Goal: Transaction & Acquisition: Purchase product/service

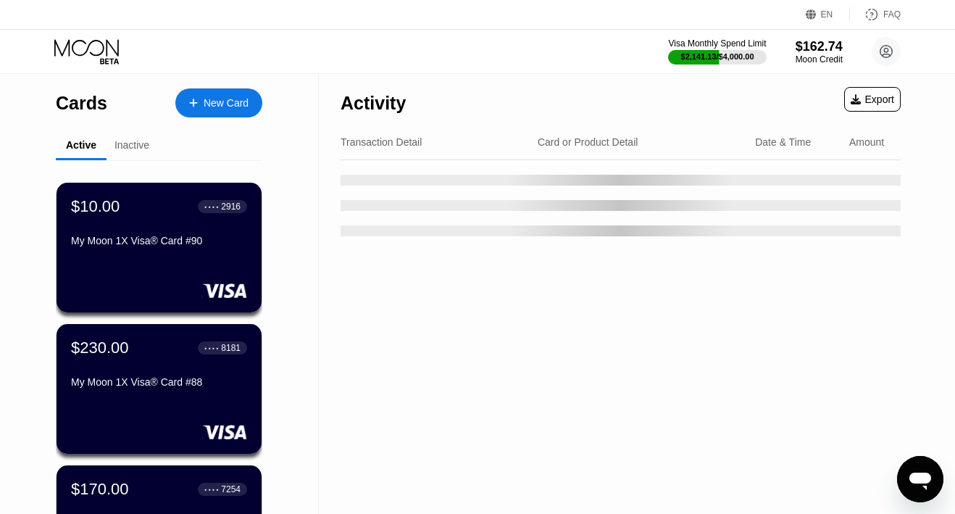
click at [212, 104] on div "New Card" at bounding box center [226, 103] width 45 height 12
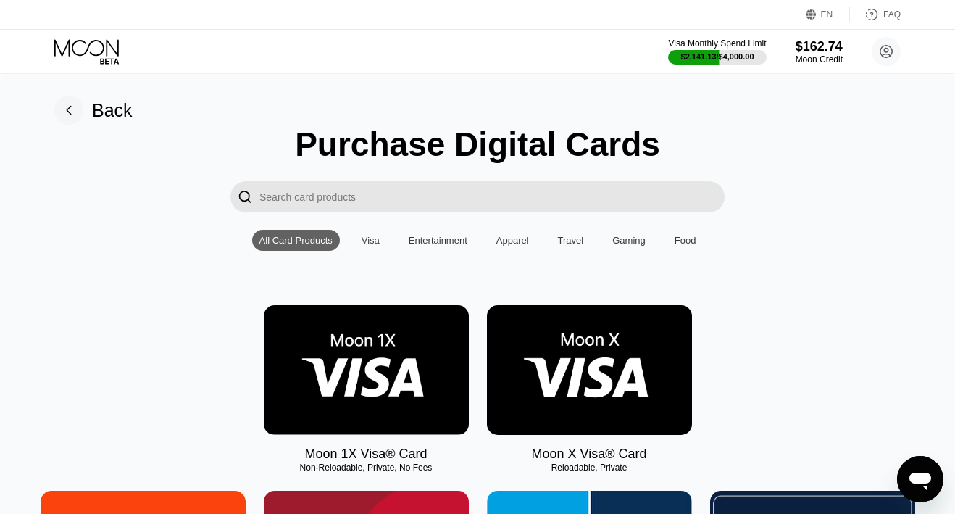
click at [346, 349] on img at bounding box center [366, 370] width 205 height 130
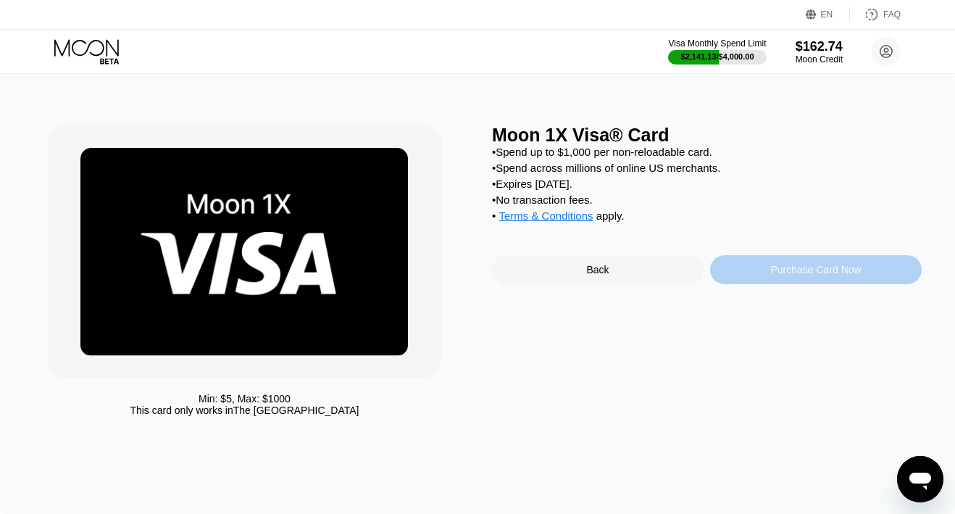
click at [745, 262] on div "Purchase Card Now" at bounding box center [816, 269] width 212 height 29
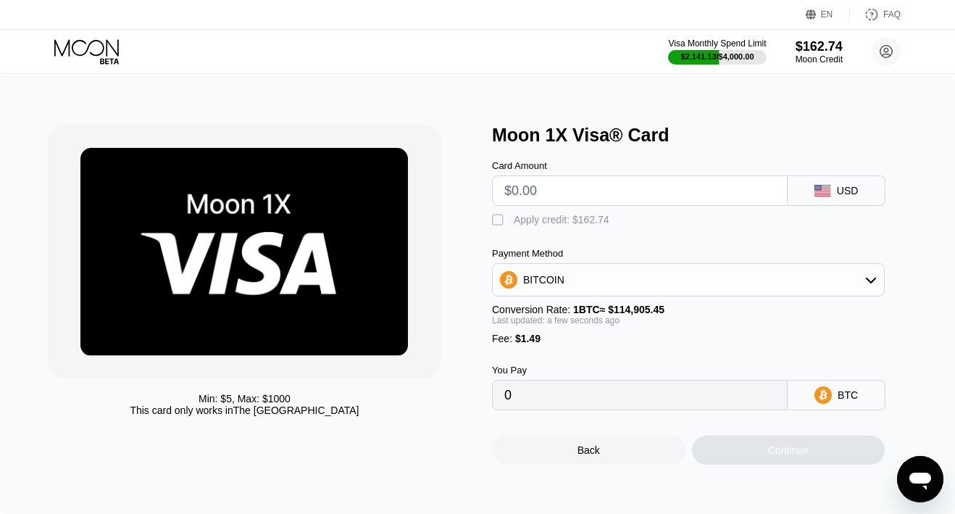
click at [558, 192] on input "text" at bounding box center [639, 190] width 271 height 29
type input "$3"
type input "0.00003908"
type input "$30"
type input "0.00027406"
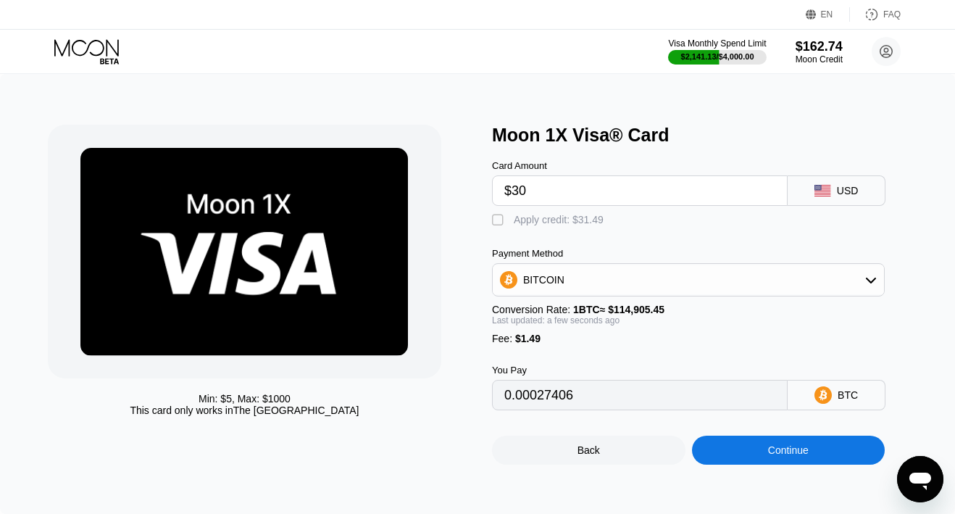
type input "$30"
click at [546, 217] on div "Apply credit: $31.49" at bounding box center [559, 220] width 90 height 12
type input "0"
click at [706, 447] on div "Continue" at bounding box center [788, 450] width 193 height 29
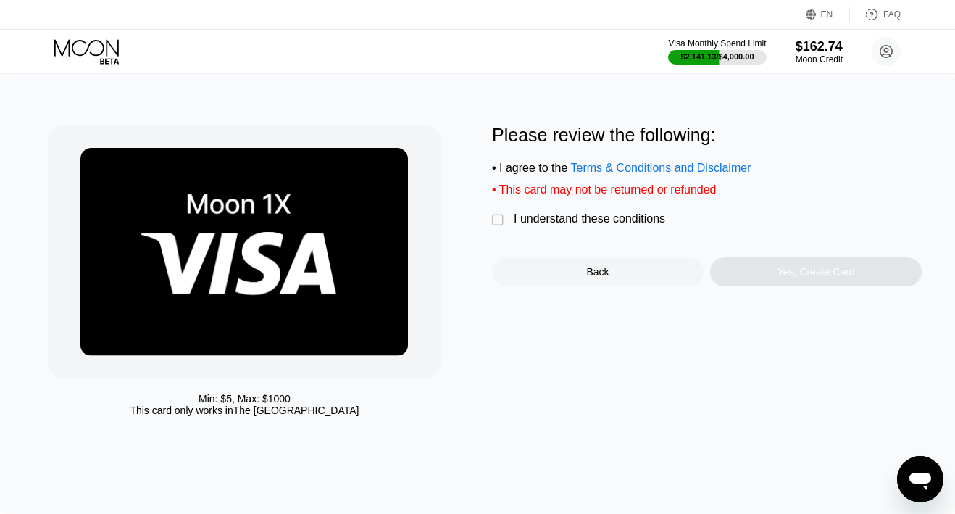
click at [601, 222] on div "I understand these conditions" at bounding box center [589, 218] width 151 height 13
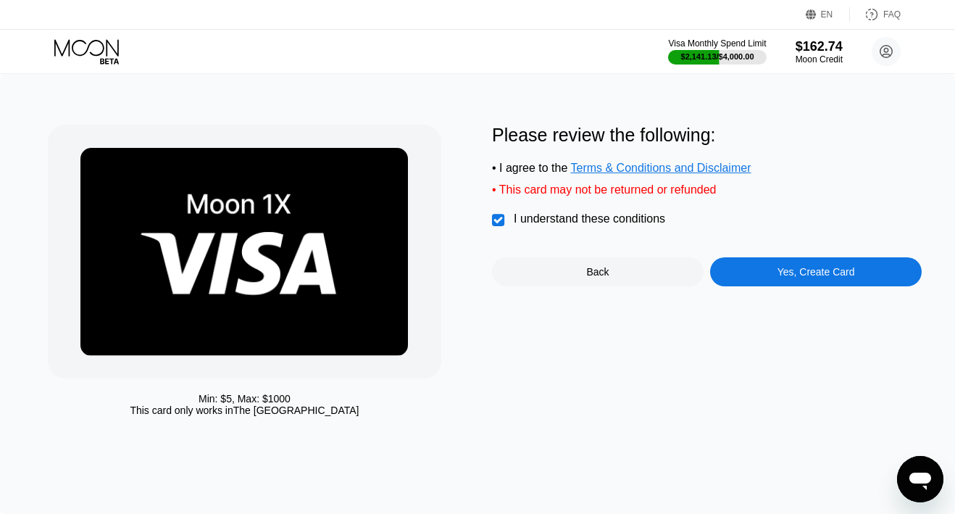
click at [722, 267] on div "Yes, Create Card" at bounding box center [816, 271] width 212 height 29
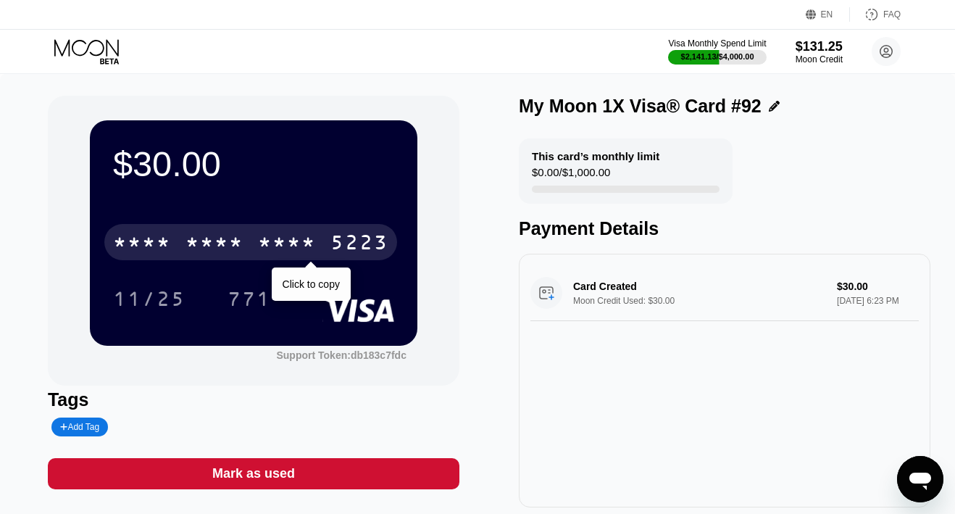
click at [333, 235] on div "5223" at bounding box center [359, 244] width 58 height 23
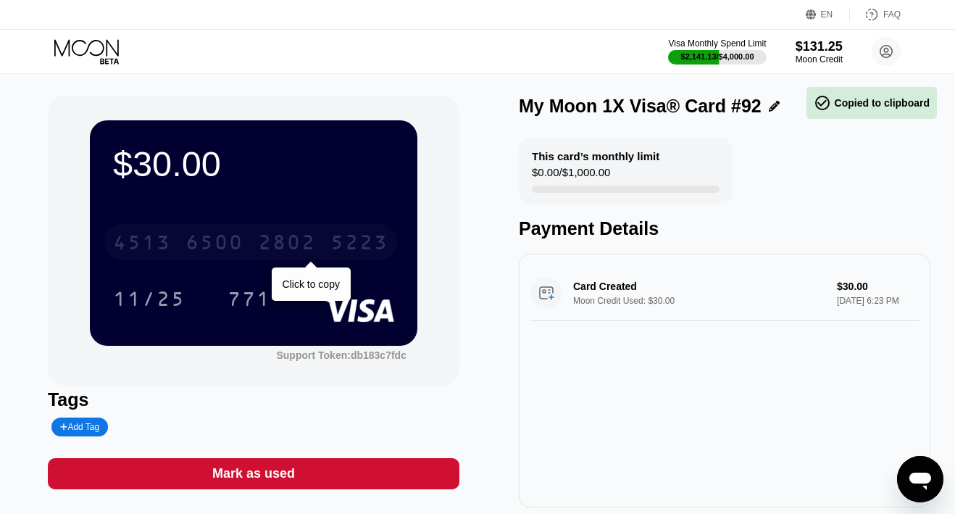
click at [330, 237] on div "4513 6500 2802 5223" at bounding box center [250, 242] width 293 height 36
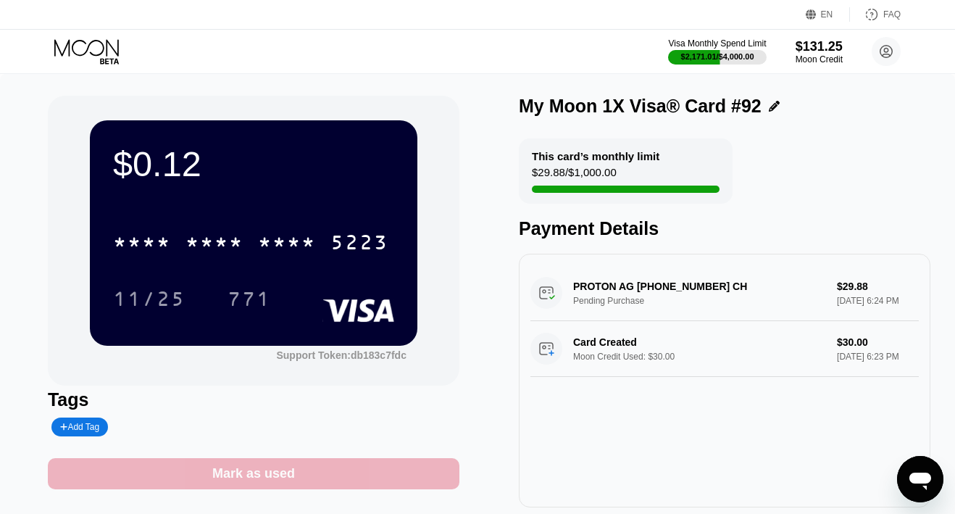
click at [270, 475] on div "Mark as used" at bounding box center [253, 473] width 83 height 17
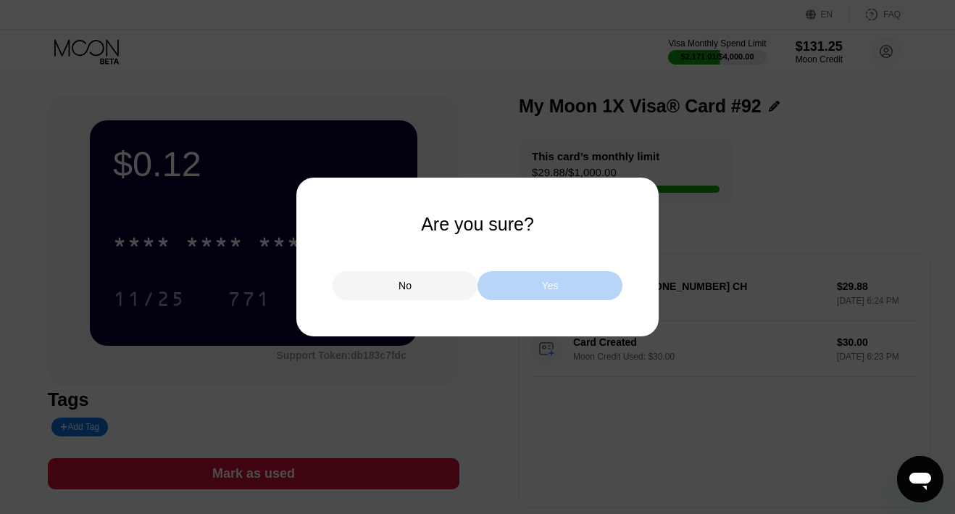
click at [512, 286] on div "Yes" at bounding box center [550, 285] width 145 height 29
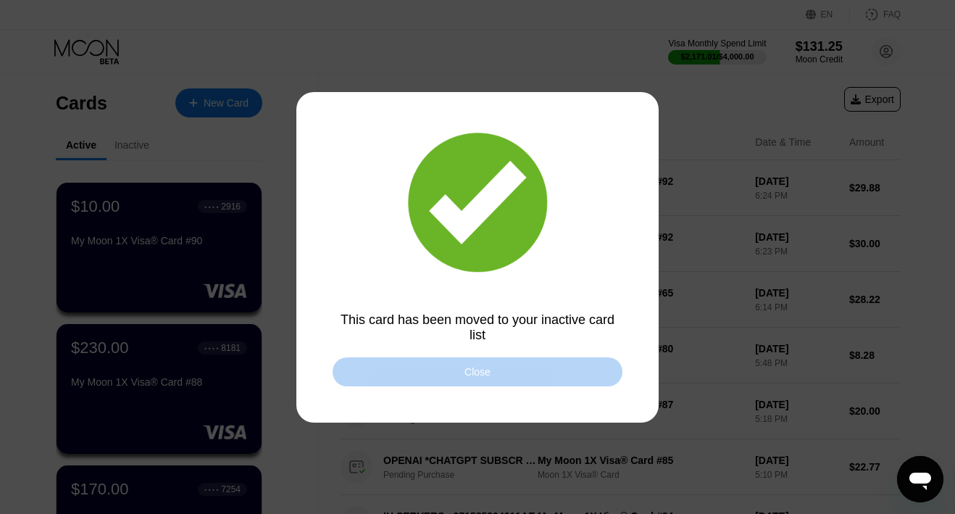
click at [492, 377] on div "Close" at bounding box center [478, 371] width 290 height 29
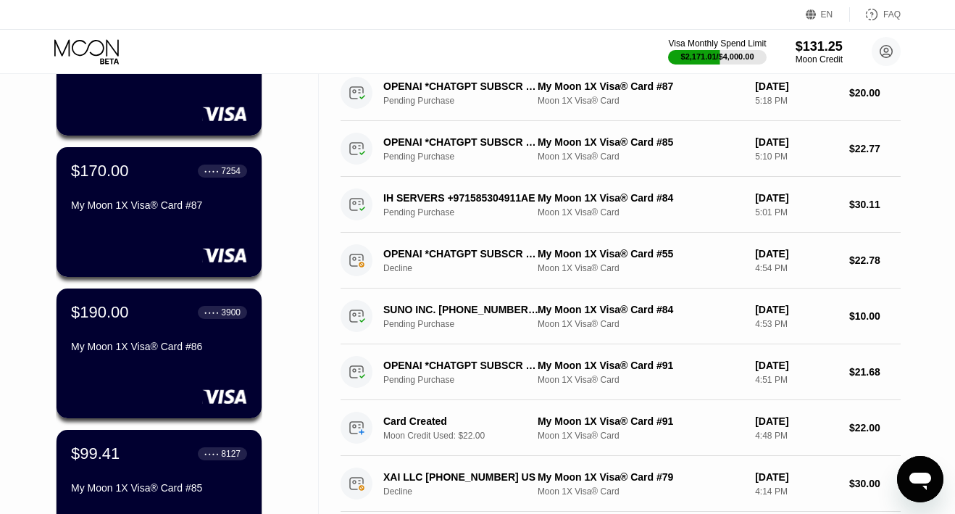
scroll to position [322, 0]
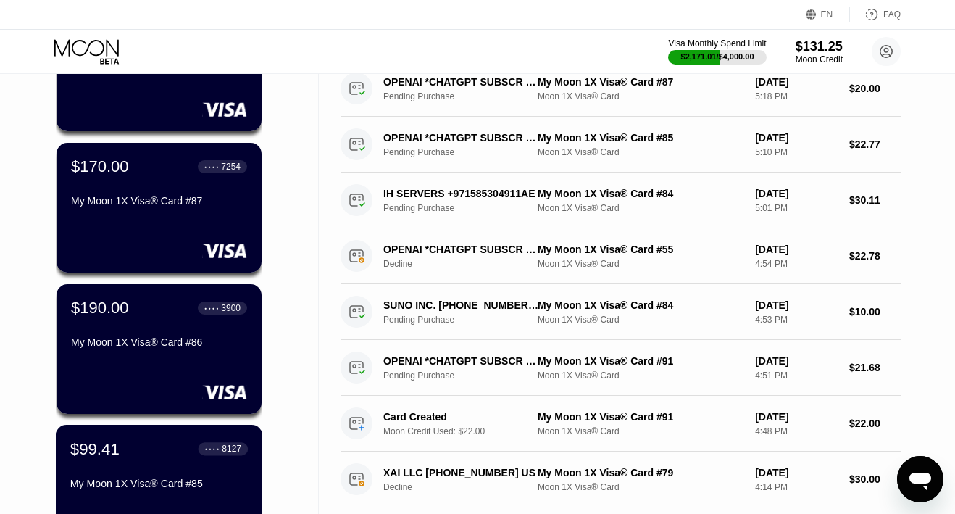
click at [137, 449] on div "$99.41 ● ● ● ● 8127" at bounding box center [159, 448] width 178 height 19
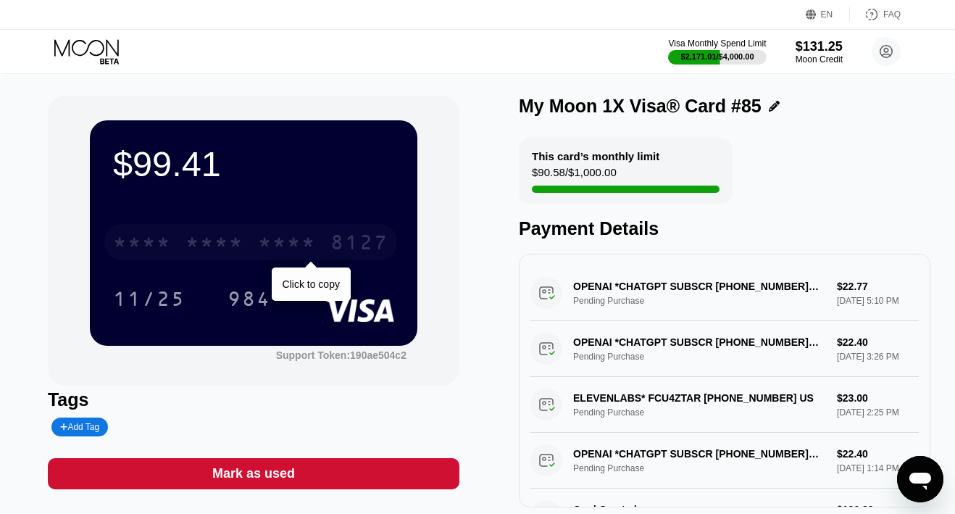
click at [238, 245] on div "* * * *" at bounding box center [215, 244] width 58 height 23
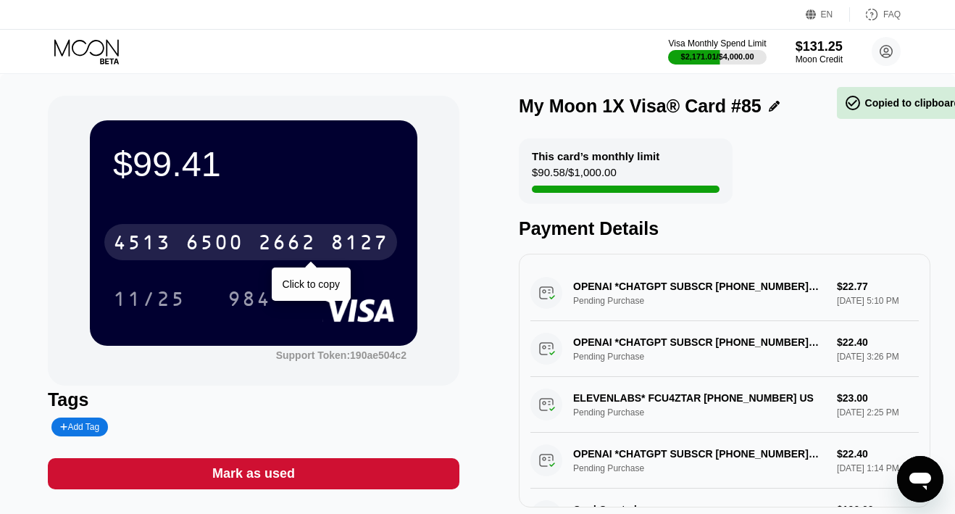
click at [238, 245] on div "6500" at bounding box center [215, 244] width 58 height 23
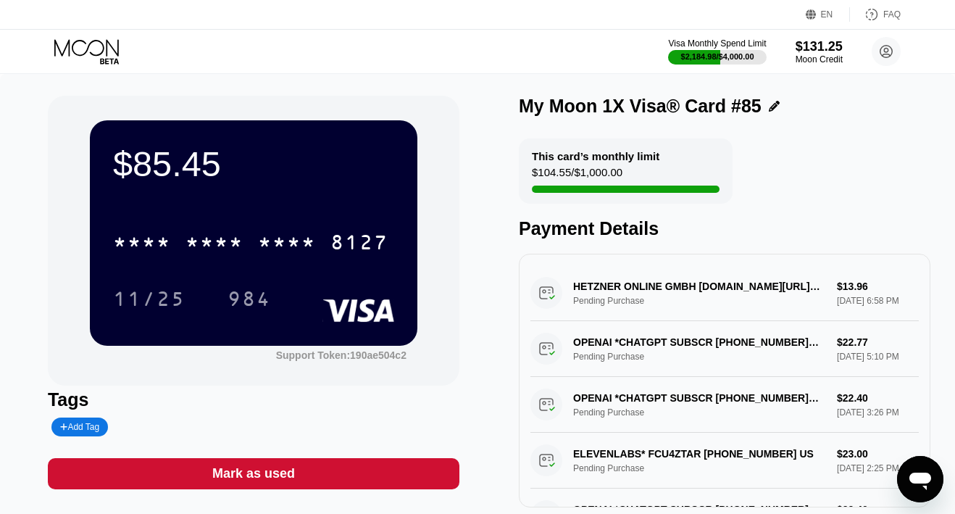
click at [83, 52] on icon at bounding box center [87, 51] width 67 height 25
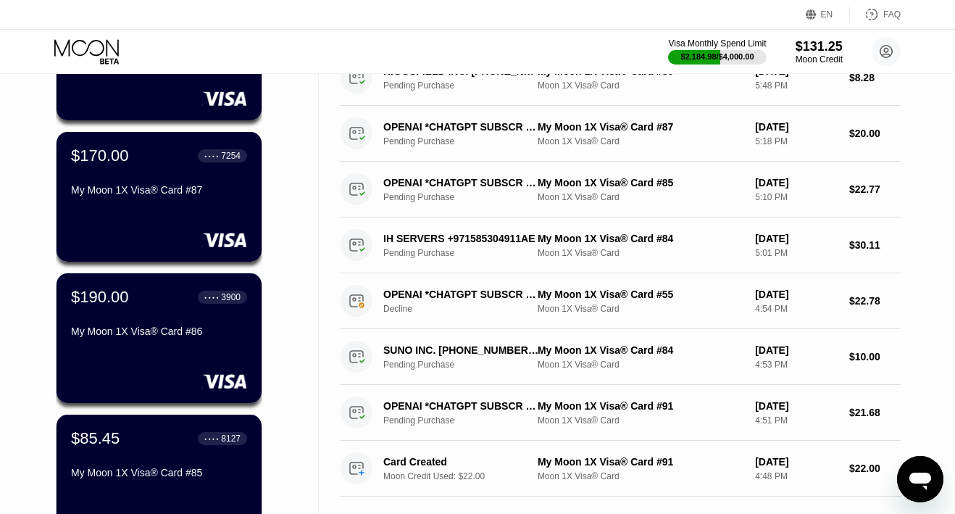
scroll to position [337, 0]
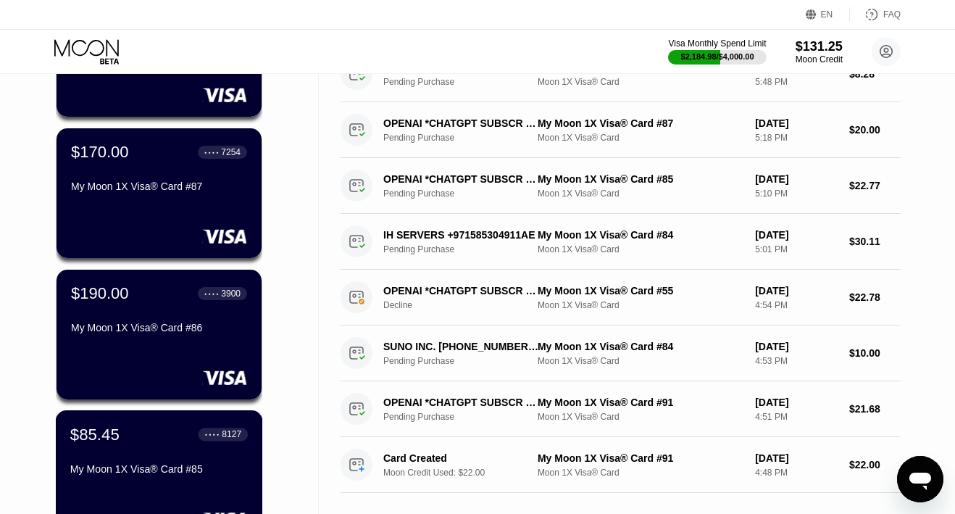
click at [117, 454] on div "$85.45 ● ● ● ● 8127 My Moon 1X Visa® Card #85" at bounding box center [159, 453] width 178 height 56
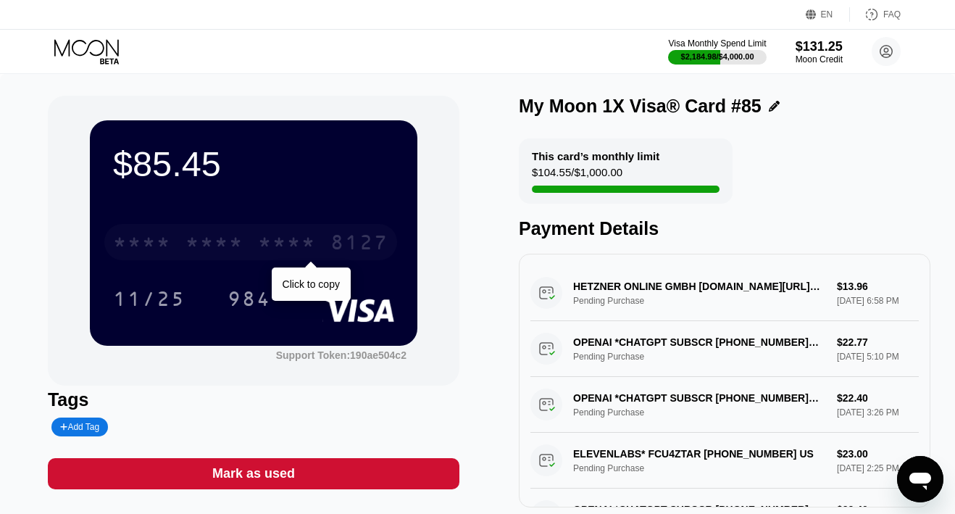
click at [253, 236] on div "* * * * * * * * * * * * 8127" at bounding box center [250, 242] width 293 height 36
click at [253, 236] on div "[CREDIT_CARD_NUMBER]" at bounding box center [250, 242] width 293 height 36
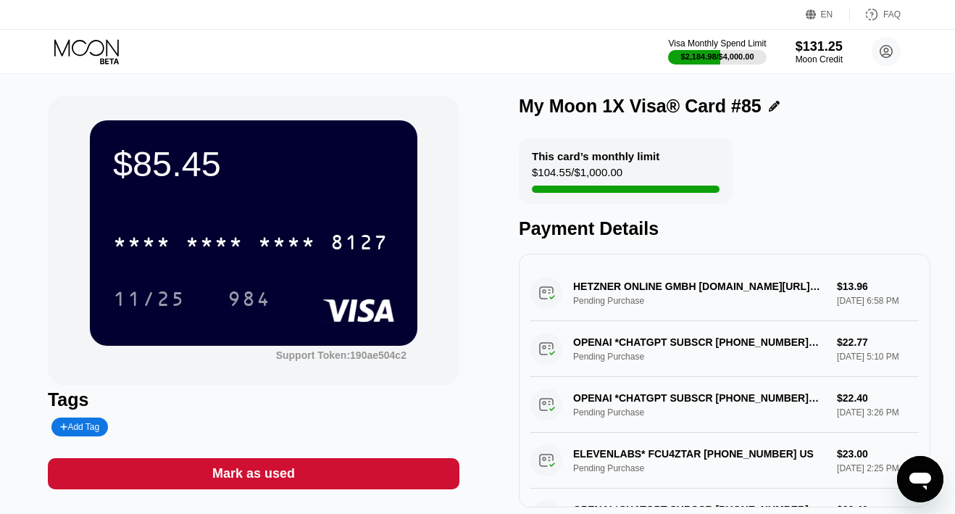
click at [93, 50] on icon at bounding box center [87, 51] width 67 height 25
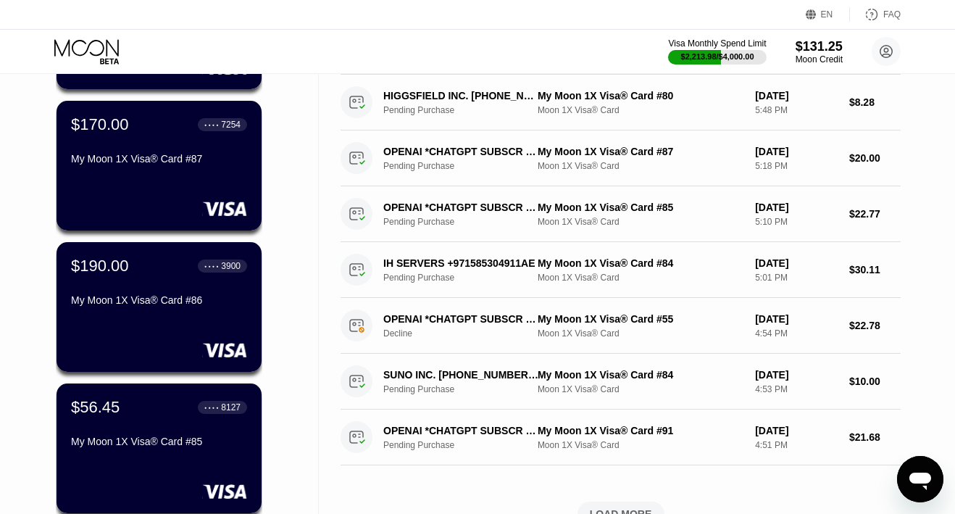
scroll to position [379, 0]
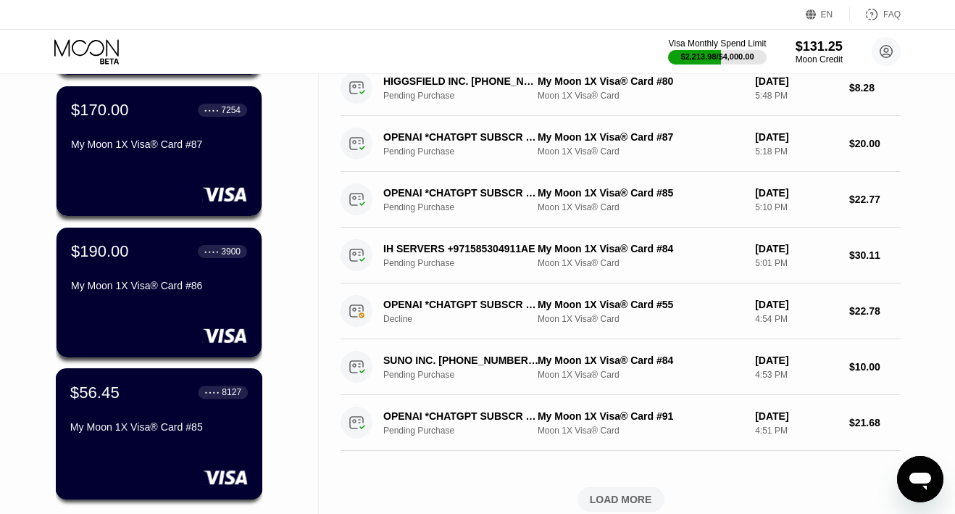
click at [188, 414] on div "$56.45 ● ● ● ● 8127 My Moon 1X Visa® Card #85" at bounding box center [159, 411] width 178 height 56
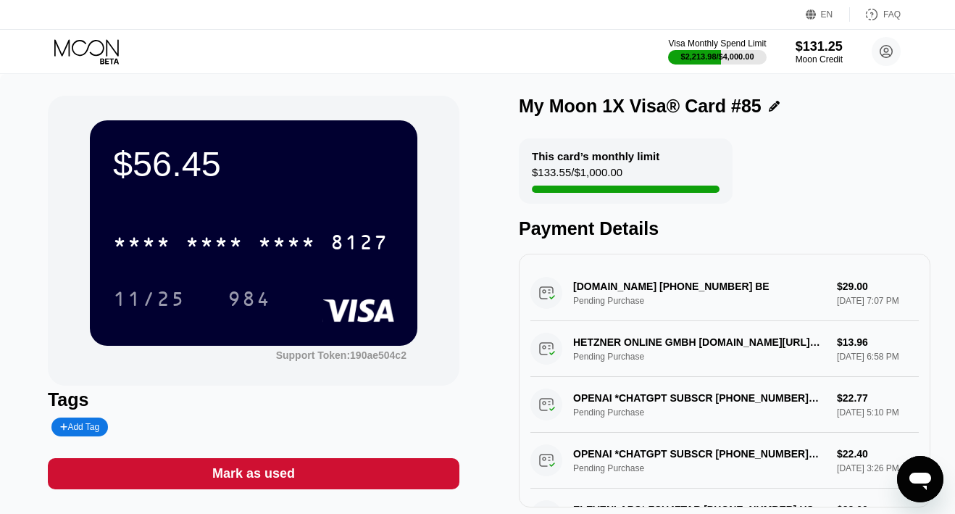
click at [80, 45] on icon at bounding box center [87, 51] width 67 height 25
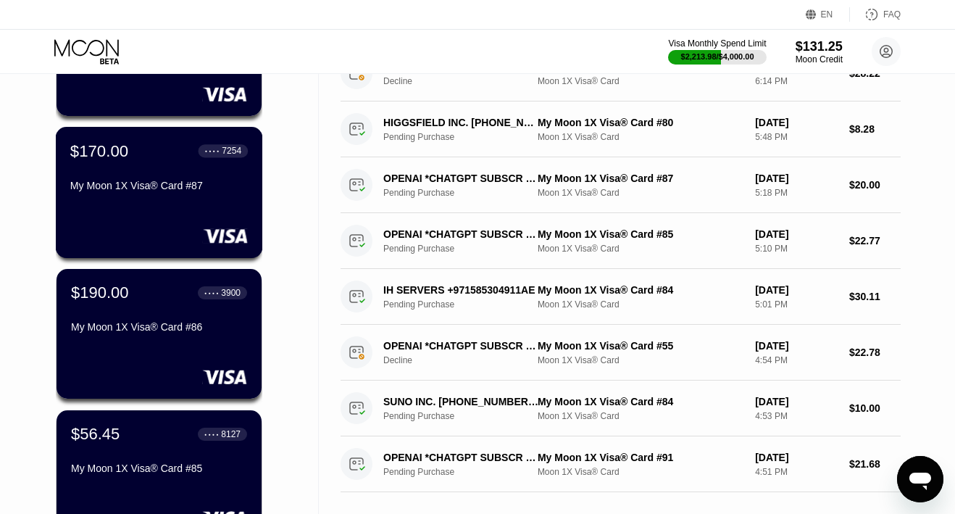
scroll to position [336, 0]
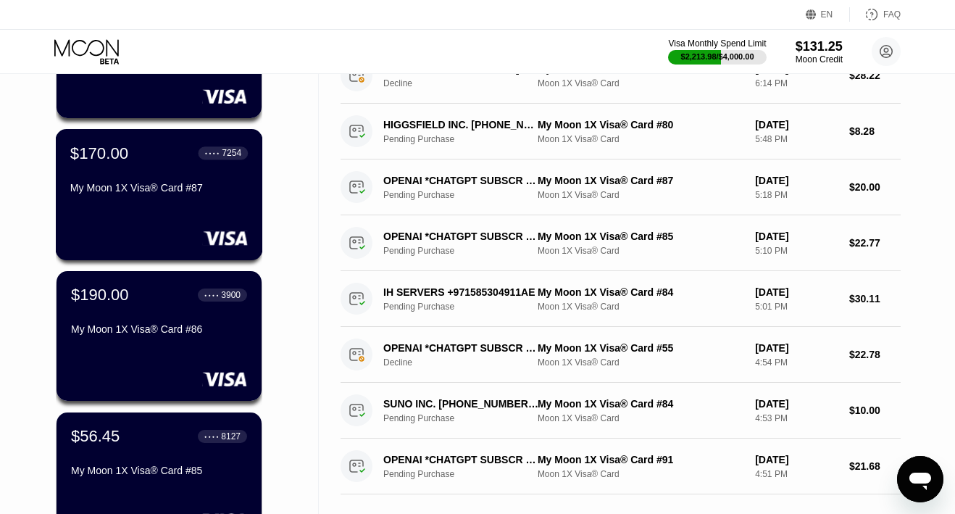
click at [167, 222] on div "$170.00 ● ● ● ● 7254 My Moon 1X Visa® Card #87" at bounding box center [159, 194] width 207 height 131
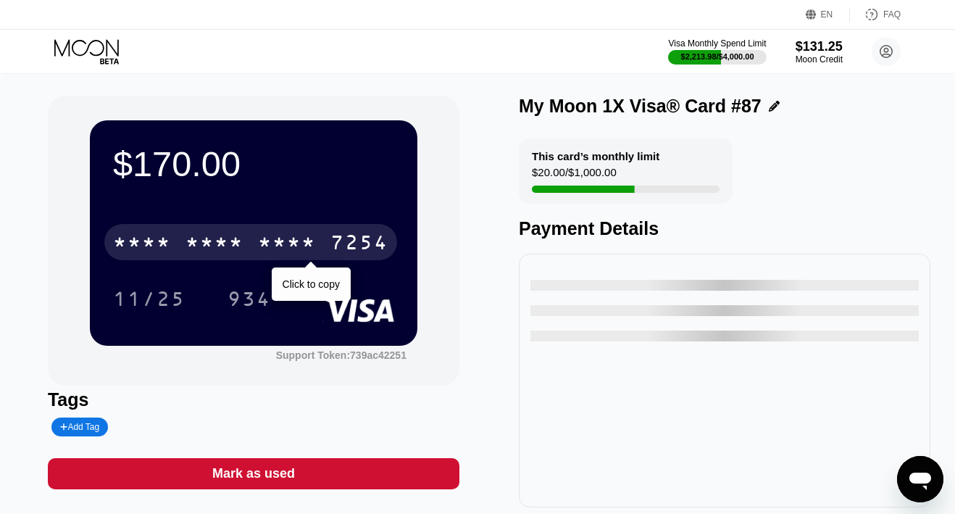
click at [248, 238] on div "* * * * * * * * * * * * 7254" at bounding box center [250, 242] width 293 height 36
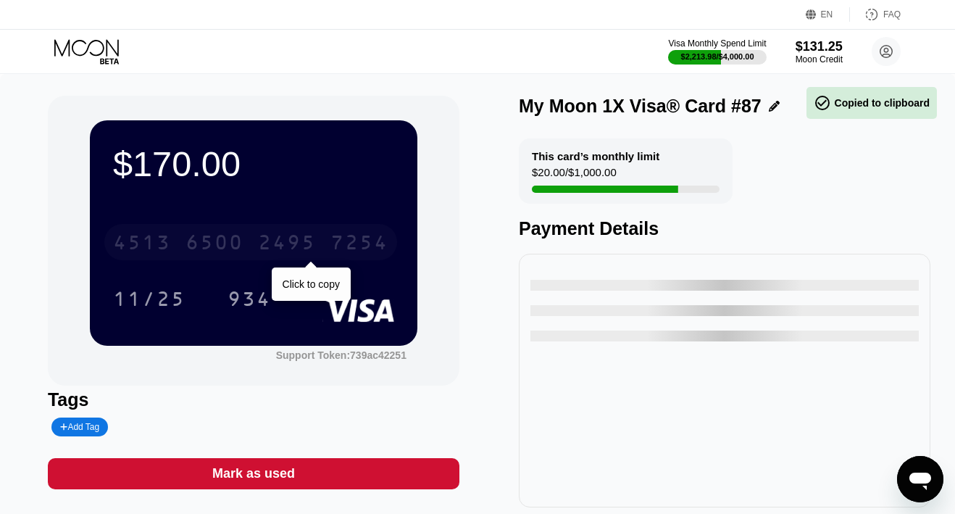
click at [248, 238] on div "4513 6500 2495 7254" at bounding box center [250, 242] width 293 height 36
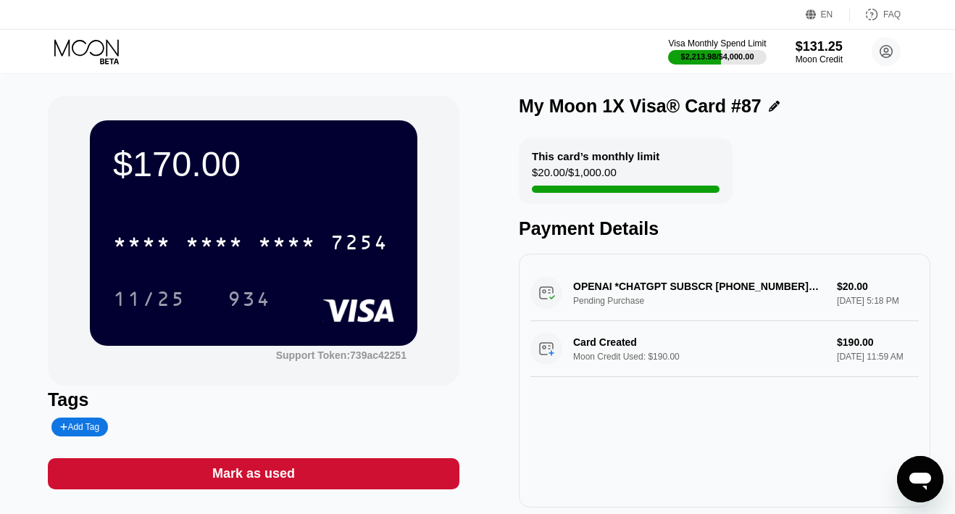
click at [97, 52] on icon at bounding box center [87, 51] width 67 height 25
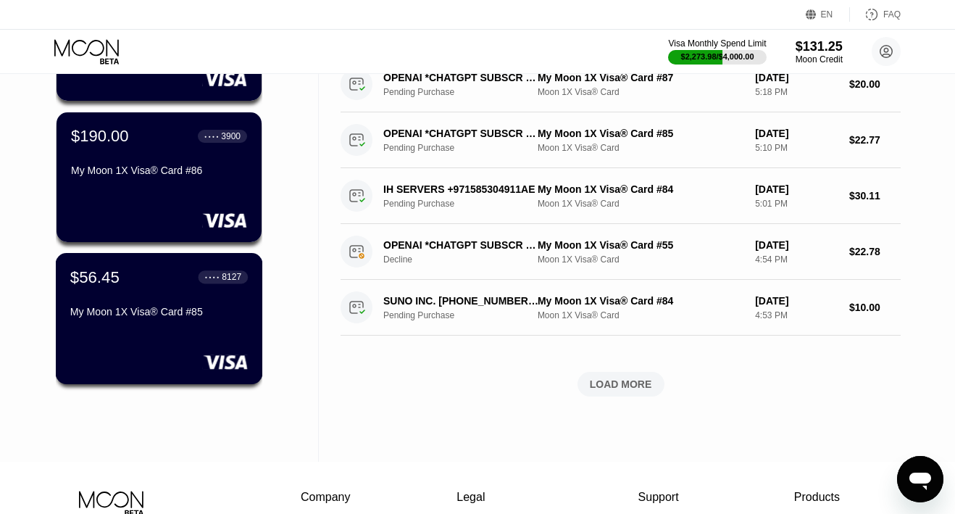
scroll to position [498, 0]
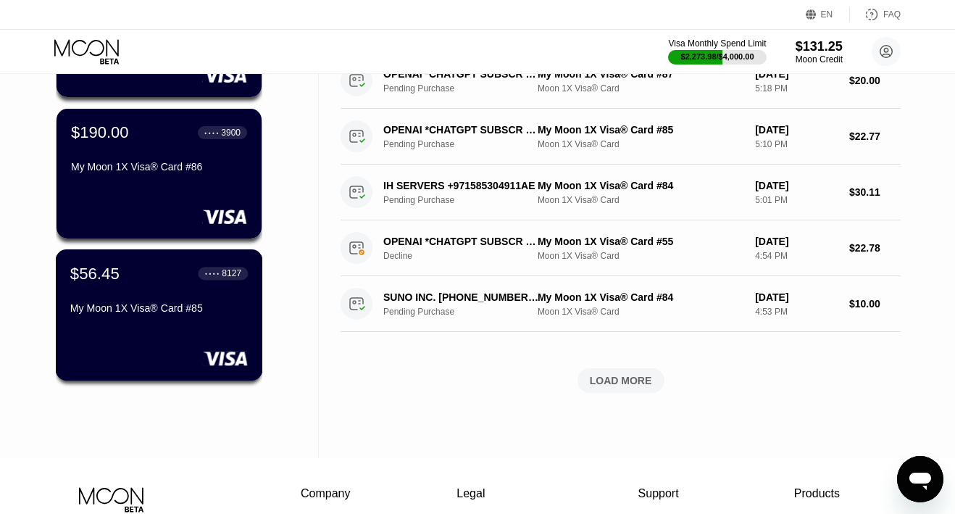
click at [149, 312] on div "My Moon 1X Visa® Card #85" at bounding box center [159, 308] width 178 height 12
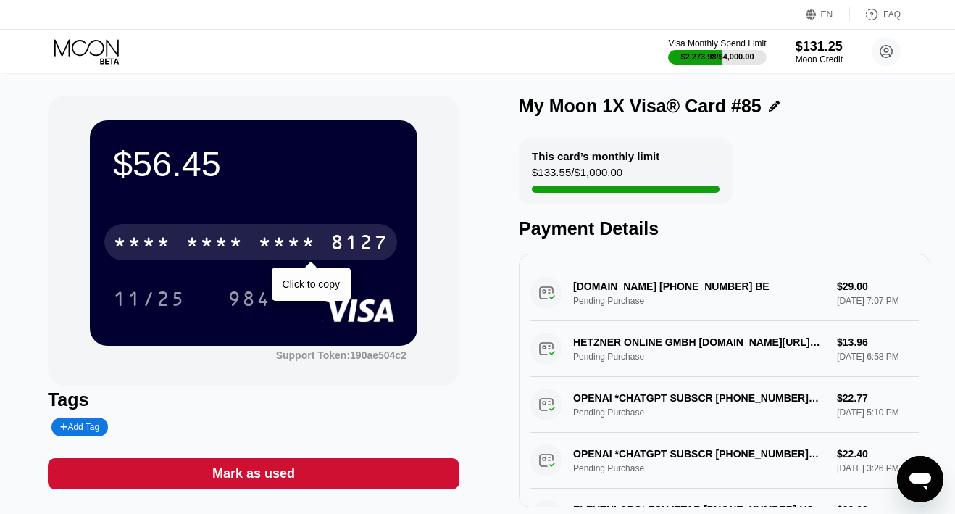
click at [233, 238] on div "* * * *" at bounding box center [215, 244] width 58 height 23
click at [233, 238] on div "6500" at bounding box center [215, 244] width 58 height 23
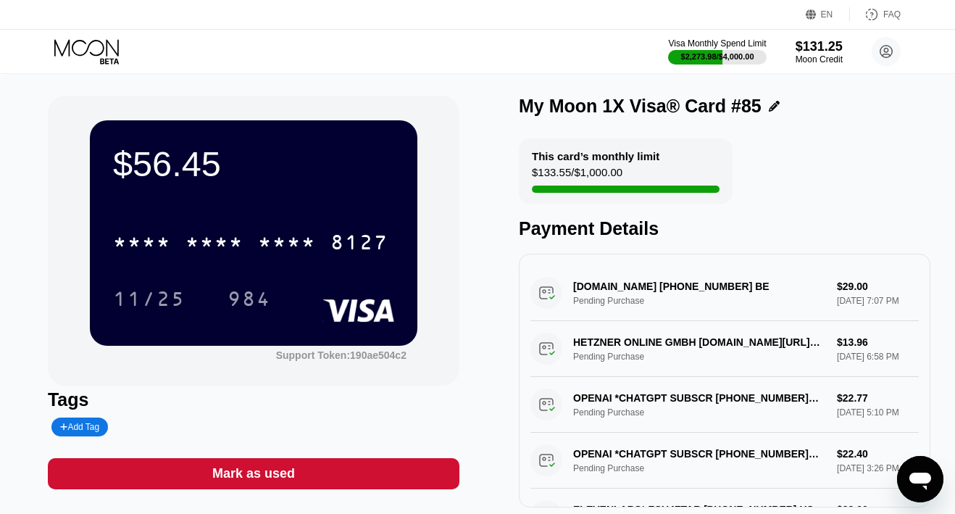
click at [88, 48] on icon at bounding box center [86, 47] width 64 height 17
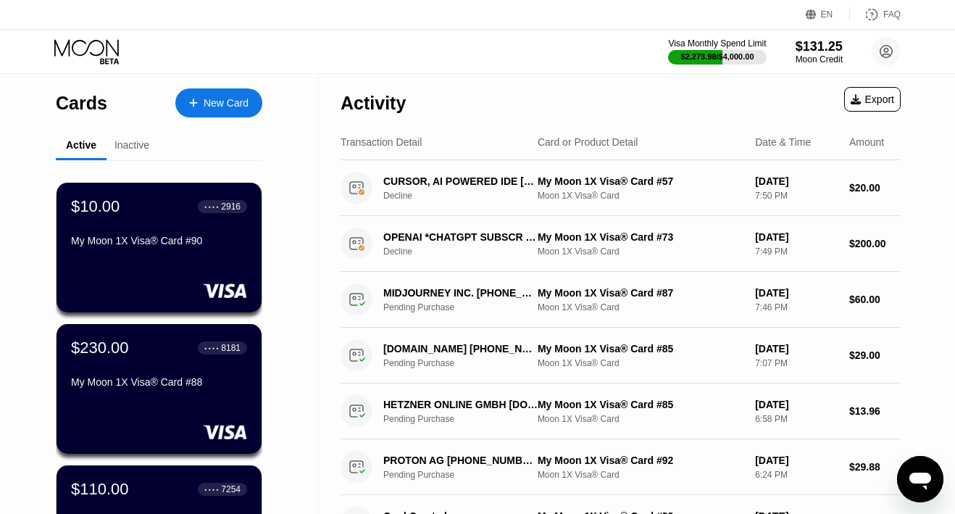
click at [214, 100] on div "New Card" at bounding box center [226, 103] width 45 height 12
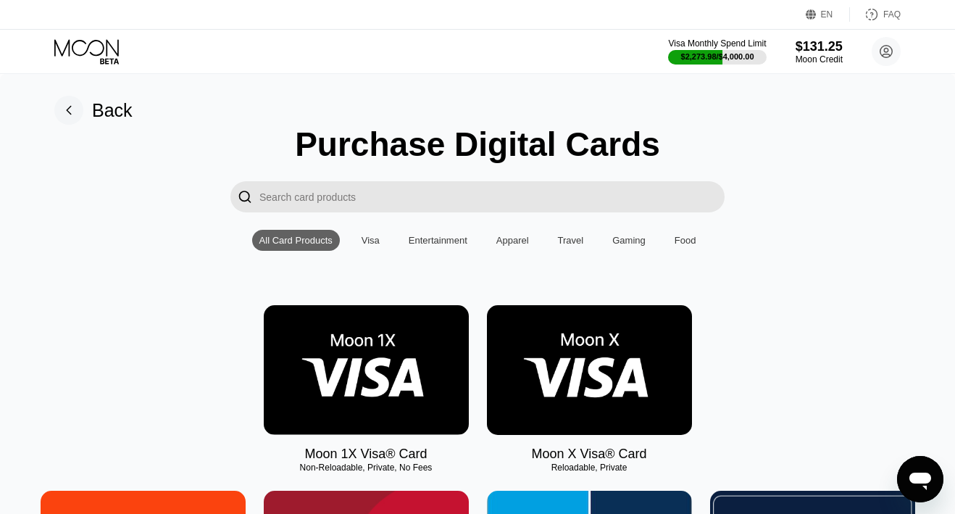
click at [388, 336] on img at bounding box center [366, 370] width 205 height 130
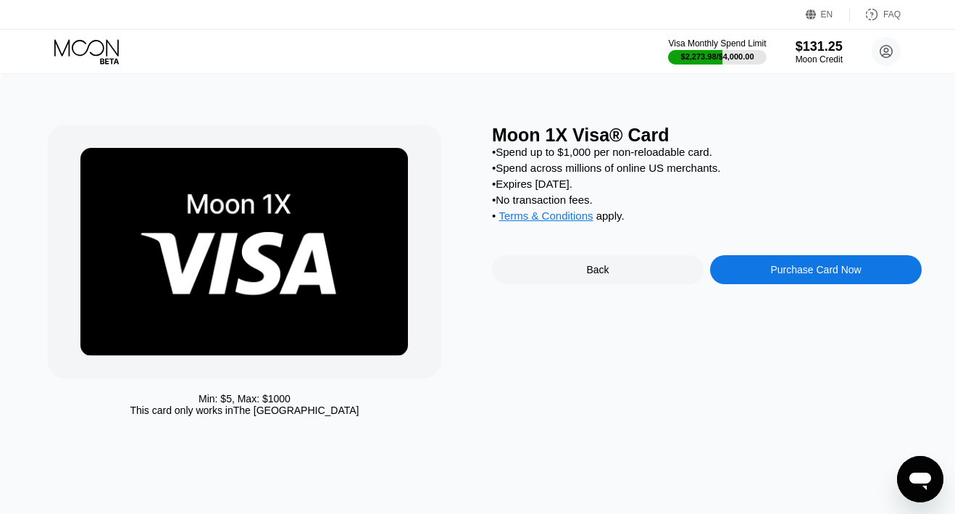
click at [768, 276] on div "Purchase Card Now" at bounding box center [816, 269] width 212 height 29
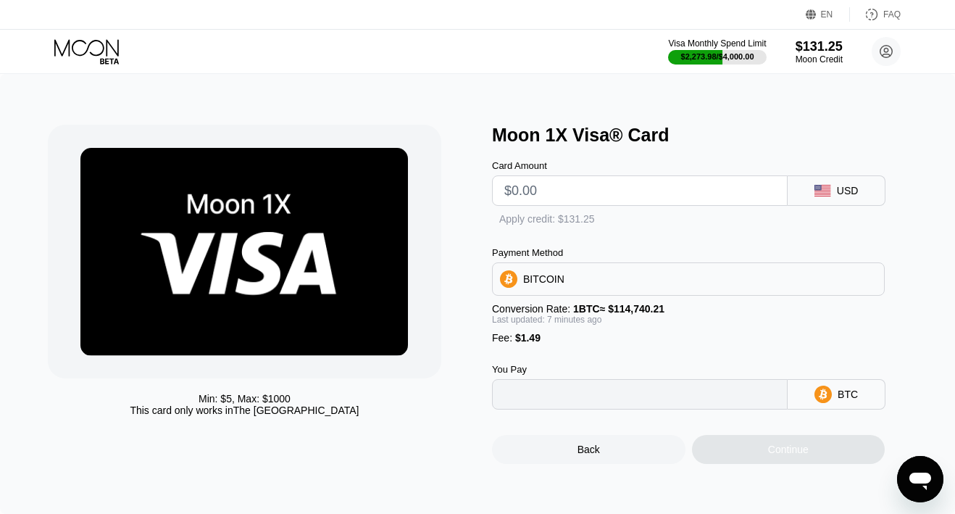
type input "0"
click at [626, 196] on input "text" at bounding box center [639, 190] width 271 height 29
type input "$22"
type input "0.00020468"
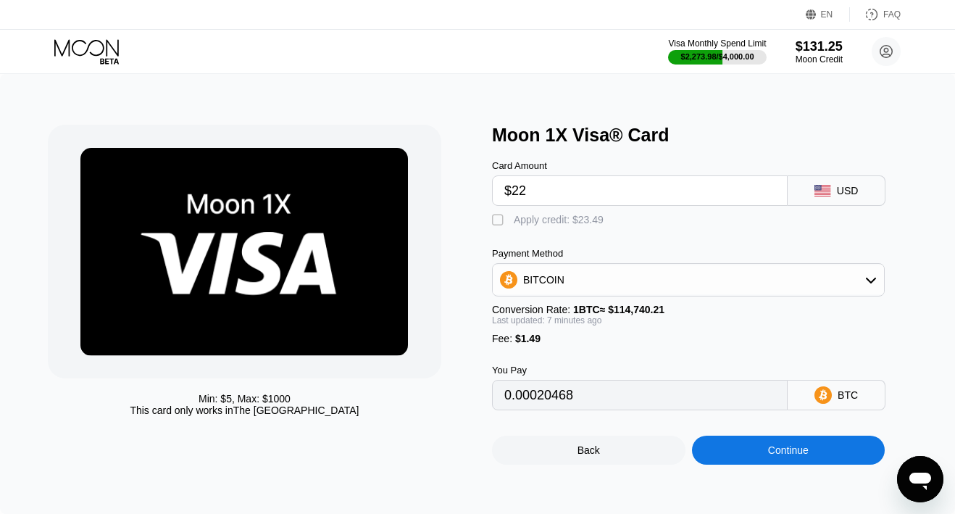
type input "$22"
click at [571, 221] on div "Apply credit: $23.49" at bounding box center [559, 220] width 90 height 12
type input "0"
click at [609, 186] on input "$22" at bounding box center [639, 190] width 271 height 29
type input "$222"
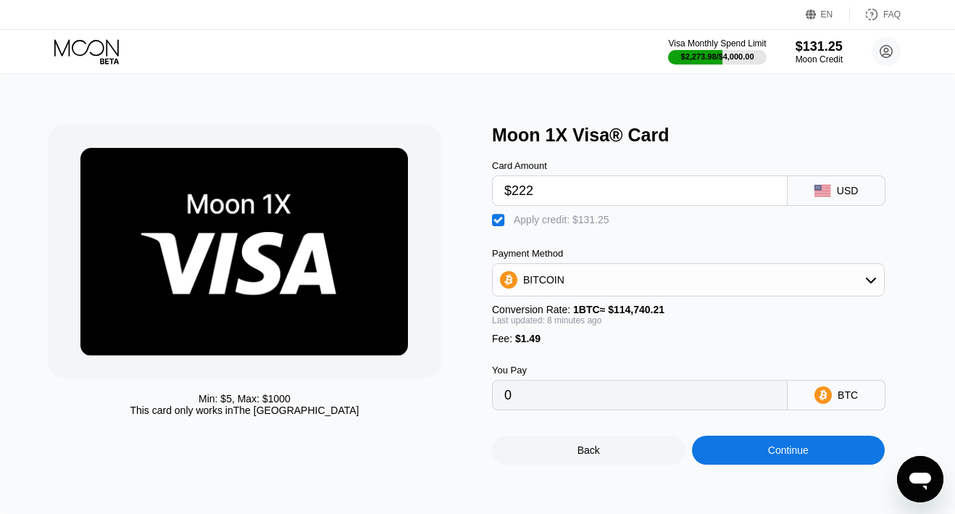
type input "0.00080373"
type input "$22"
type input "0"
type input "$22.2"
click at [717, 446] on div "Continue" at bounding box center [788, 450] width 193 height 29
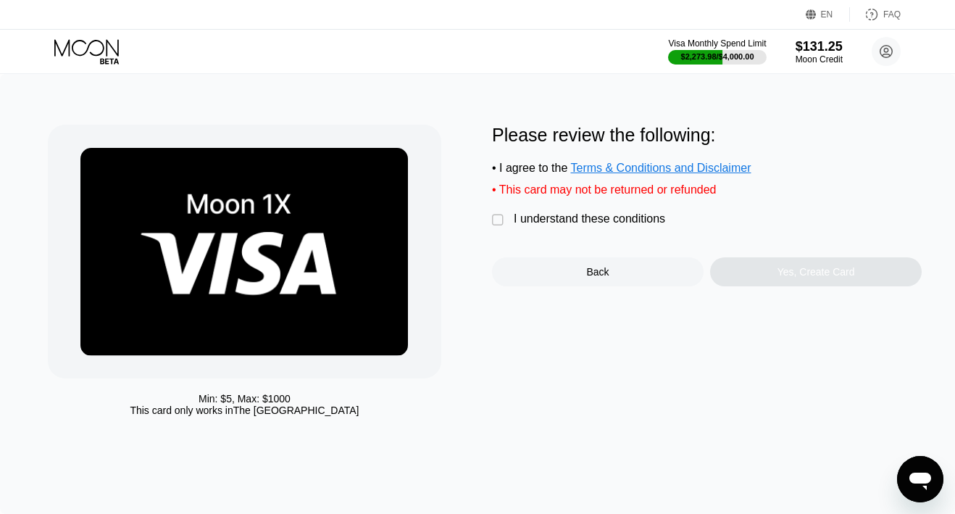
click at [605, 217] on div "I understand these conditions" at bounding box center [589, 218] width 151 height 13
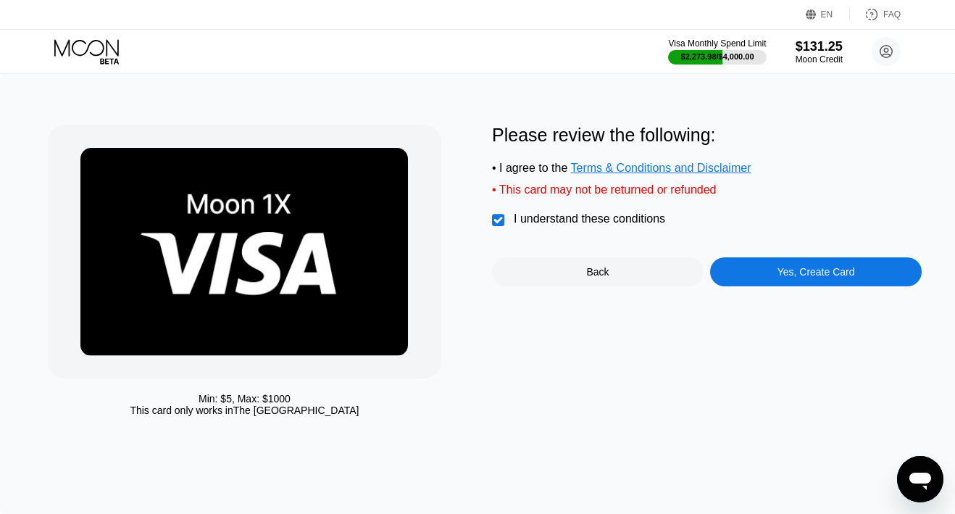
click at [715, 286] on div "Yes, Create Card" at bounding box center [816, 271] width 212 height 29
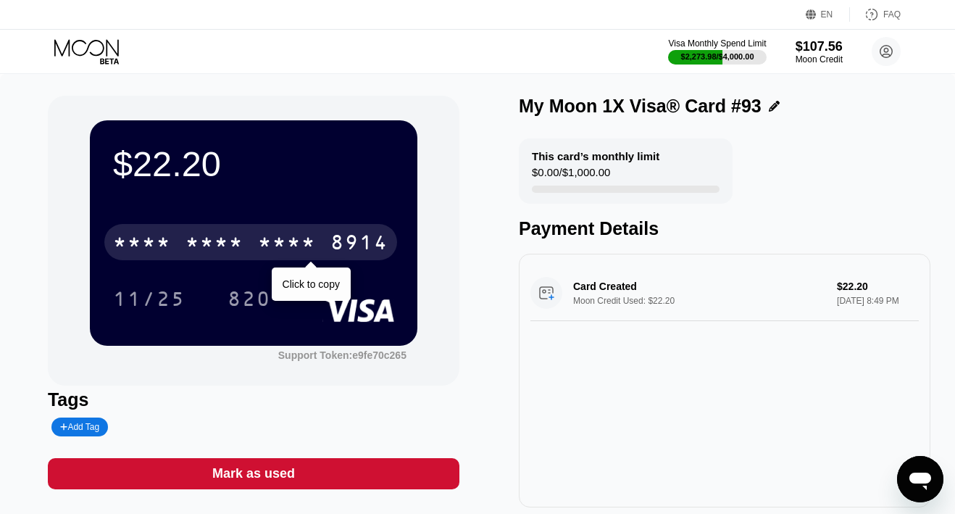
click at [352, 243] on div "8914" at bounding box center [359, 244] width 58 height 23
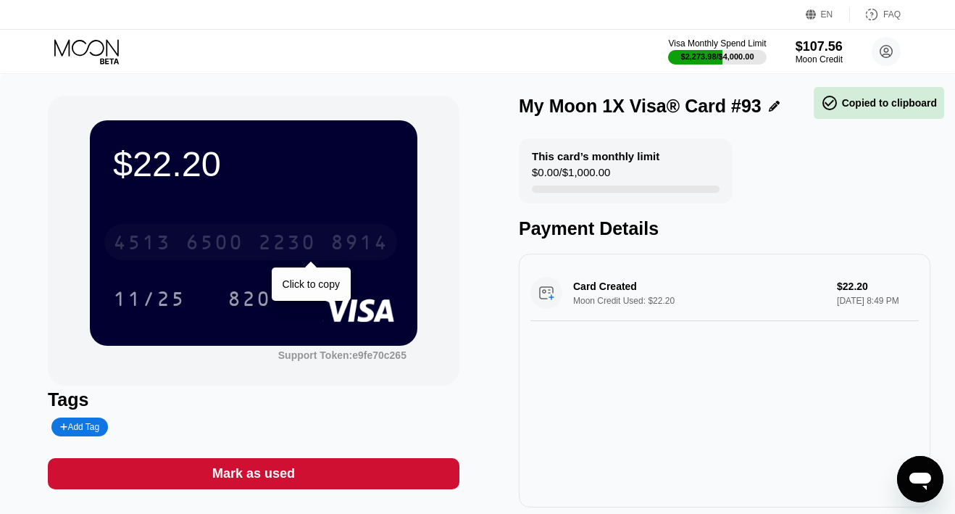
click at [333, 239] on div "8914" at bounding box center [359, 244] width 58 height 23
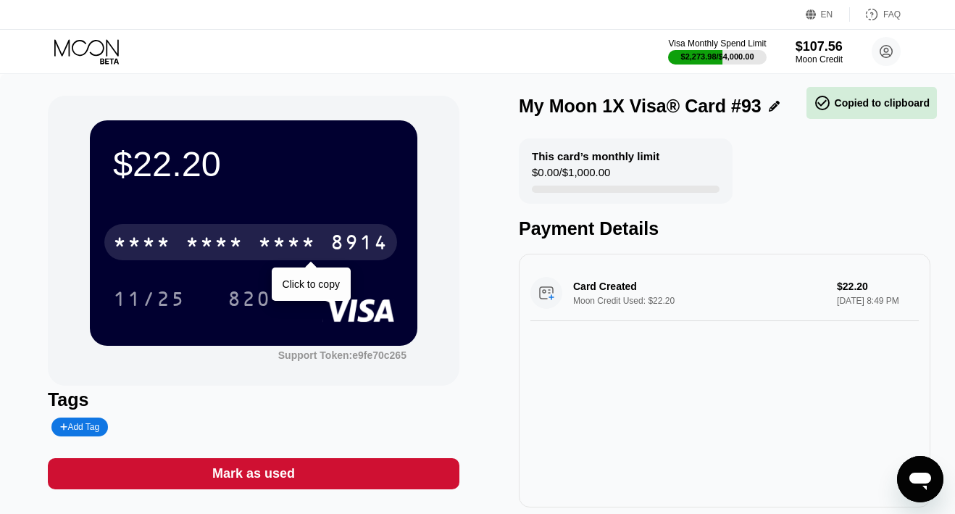
click at [333, 239] on div "8914" at bounding box center [359, 244] width 58 height 23
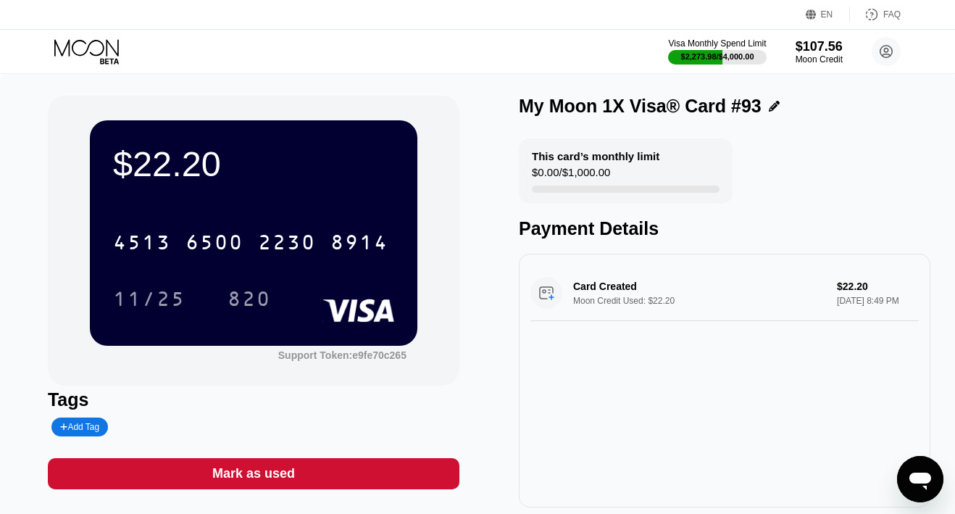
click at [112, 59] on icon at bounding box center [109, 61] width 19 height 6
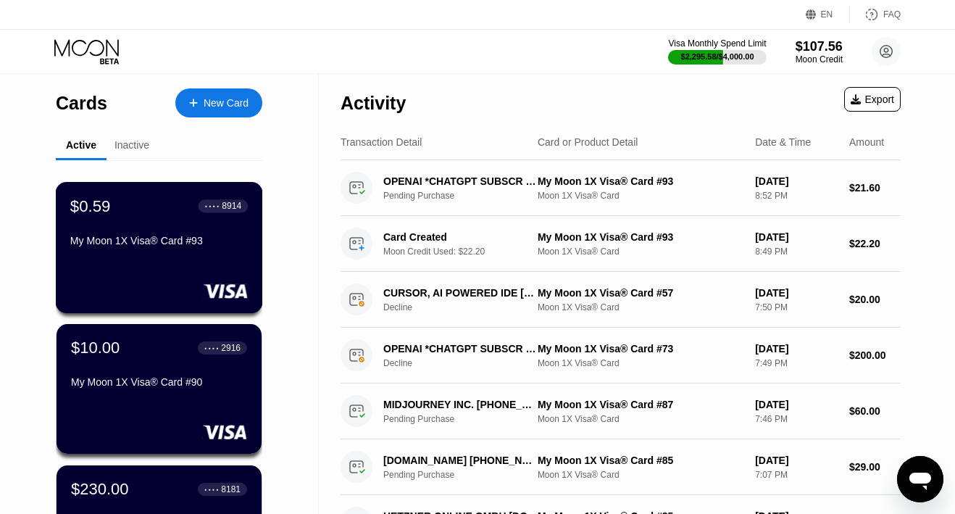
click at [86, 258] on div "$0.59 ● ● ● ● 8914 My Moon 1X Visa® Card #93" at bounding box center [159, 247] width 207 height 131
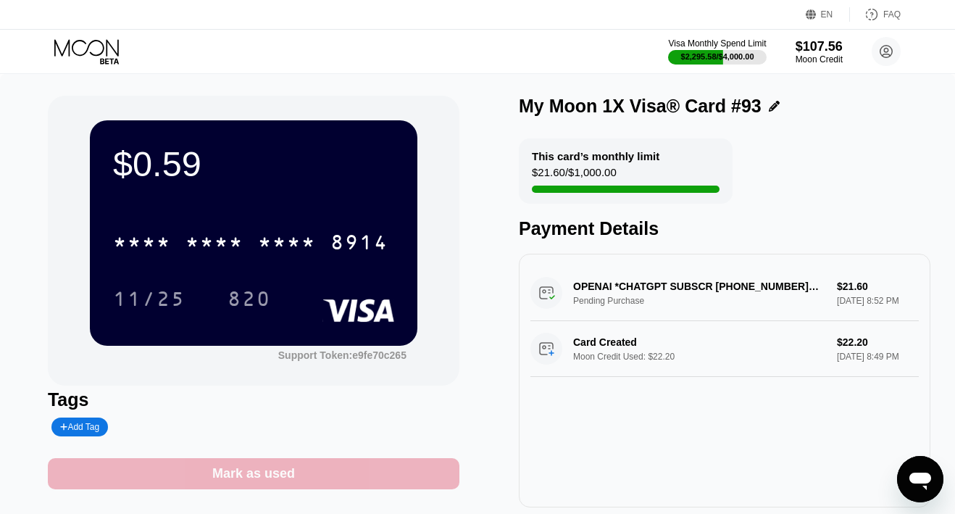
click at [245, 467] on div "Mark as used" at bounding box center [253, 473] width 83 height 17
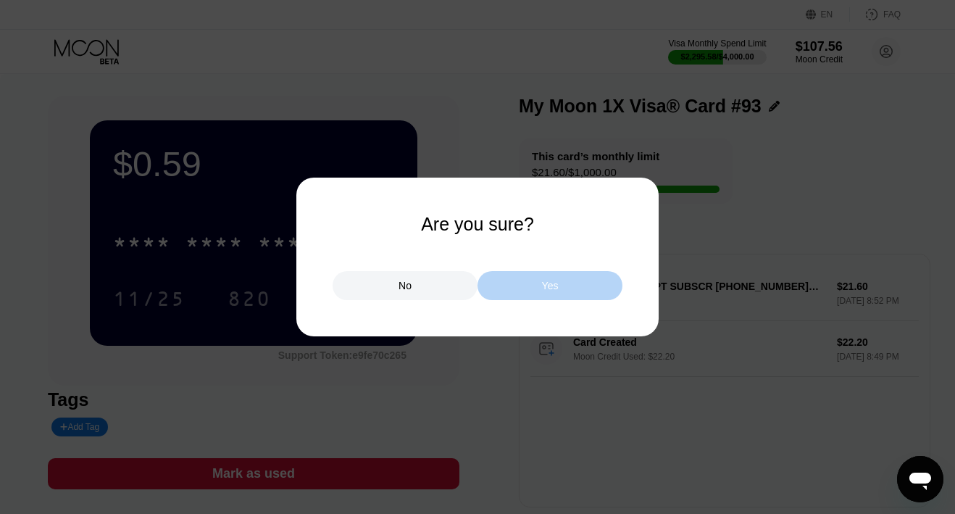
click at [504, 289] on div "Yes" at bounding box center [550, 285] width 145 height 29
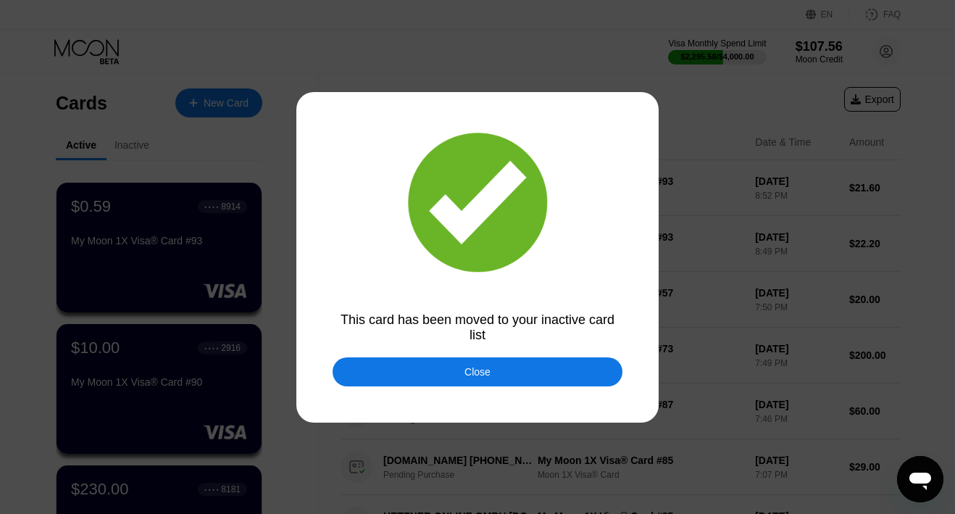
click at [494, 381] on div "Close" at bounding box center [478, 371] width 290 height 29
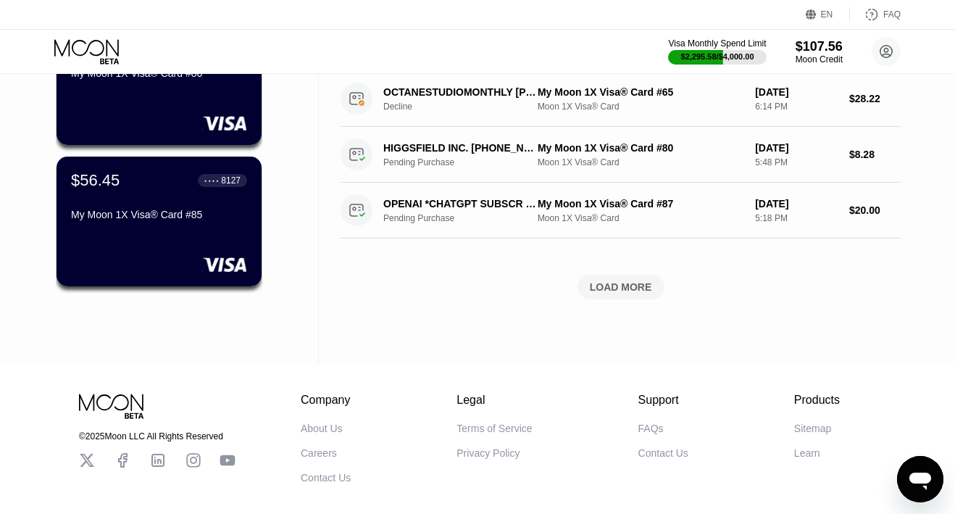
scroll to position [606, 0]
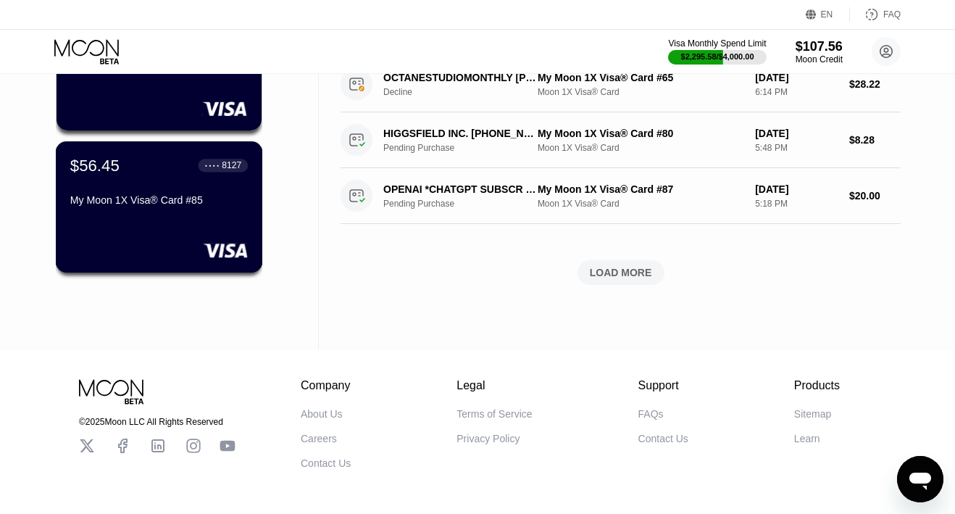
click at [170, 247] on div at bounding box center [159, 250] width 178 height 14
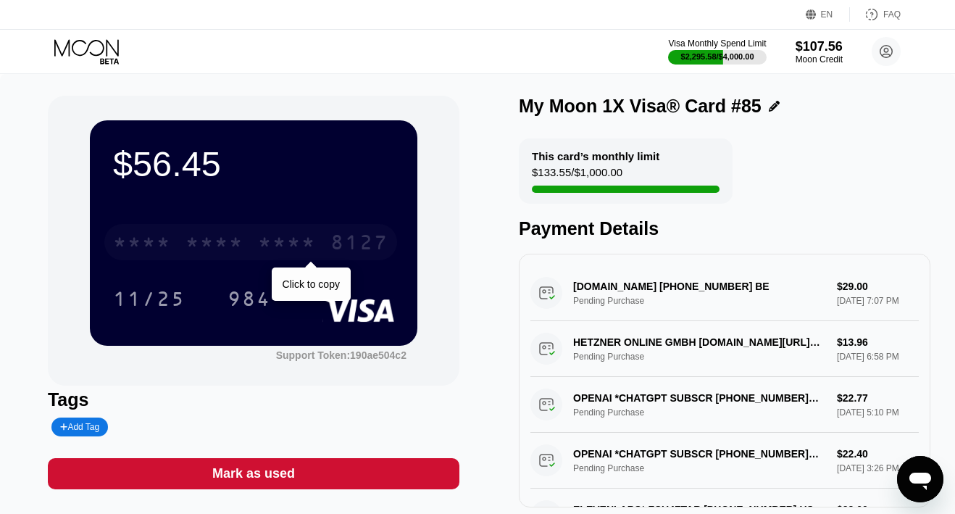
click at [320, 235] on div "* * * * * * * * * * * * 8127" at bounding box center [250, 242] width 293 height 36
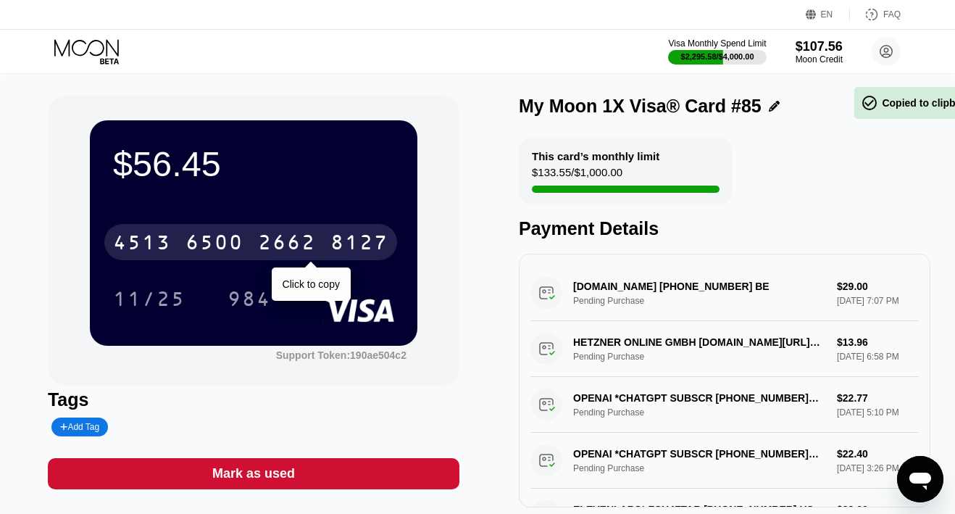
click at [320, 235] on div "[CREDIT_CARD_NUMBER]" at bounding box center [250, 242] width 293 height 36
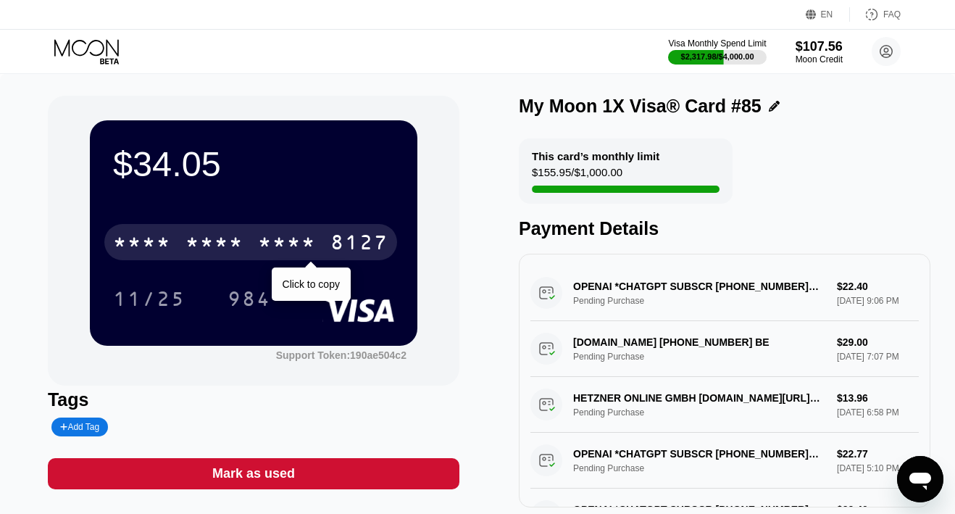
click at [192, 248] on div "* * * *" at bounding box center [215, 244] width 58 height 23
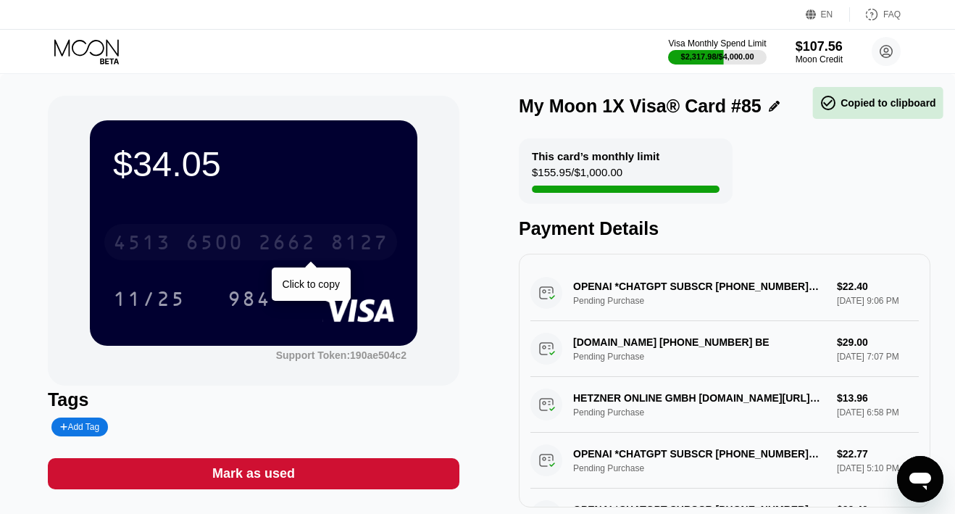
click at [192, 248] on div "6500" at bounding box center [215, 244] width 58 height 23
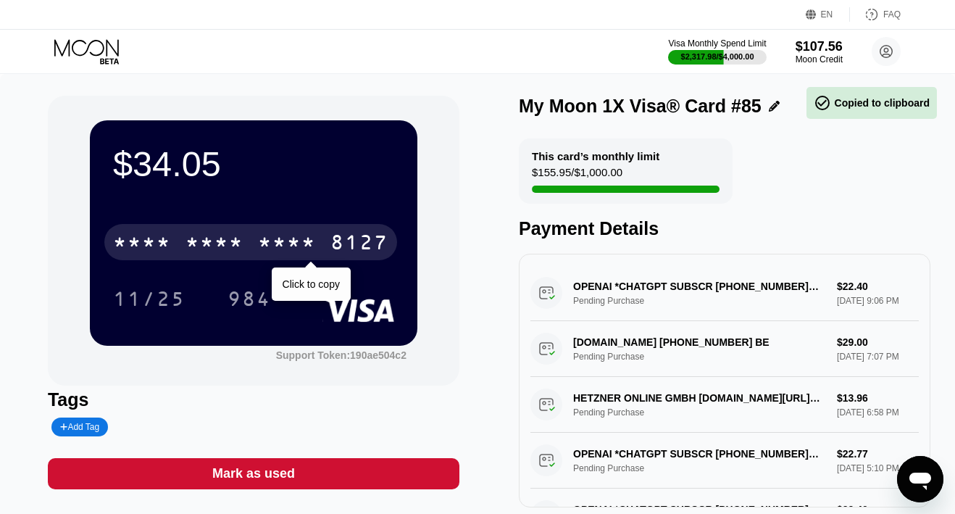
click at [192, 248] on div "* * * *" at bounding box center [215, 244] width 58 height 23
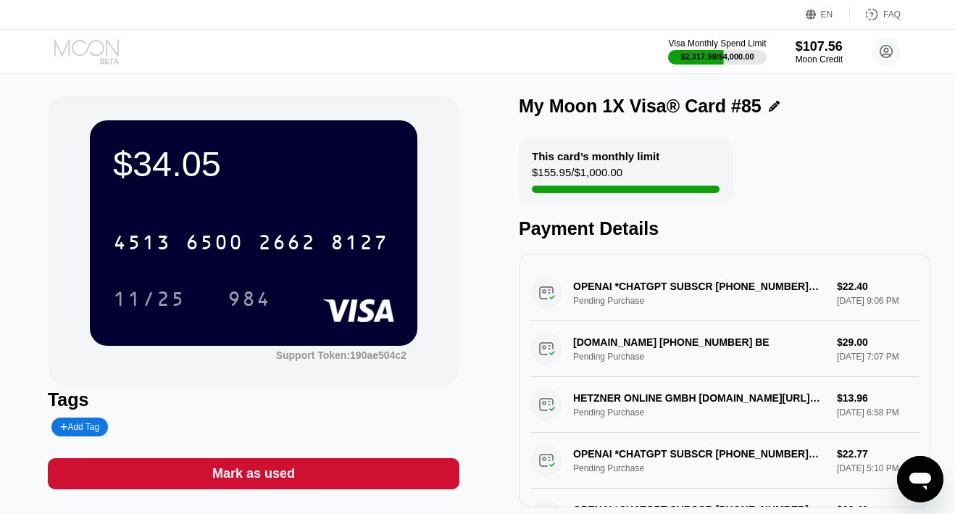
click at [75, 46] on icon at bounding box center [87, 51] width 67 height 25
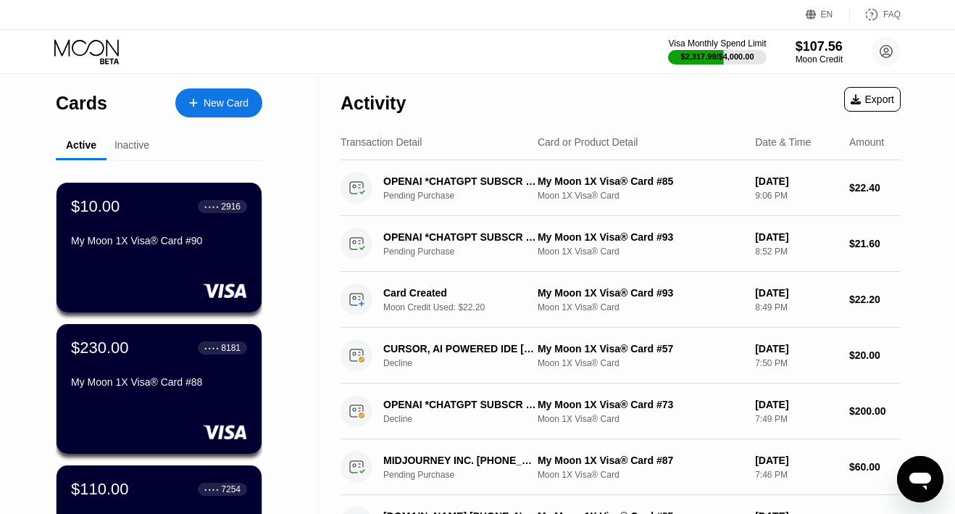
click at [212, 109] on div "New Card" at bounding box center [226, 103] width 45 height 12
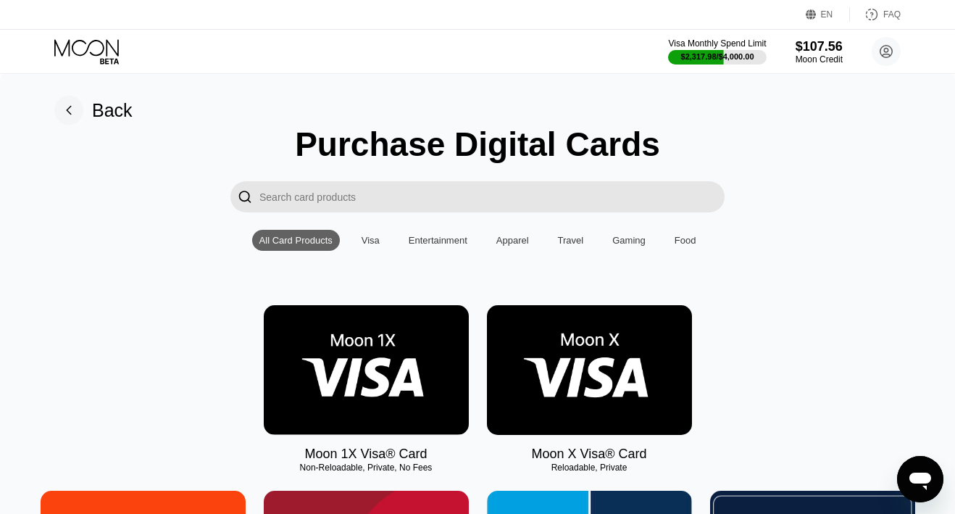
click at [343, 344] on img at bounding box center [366, 370] width 205 height 130
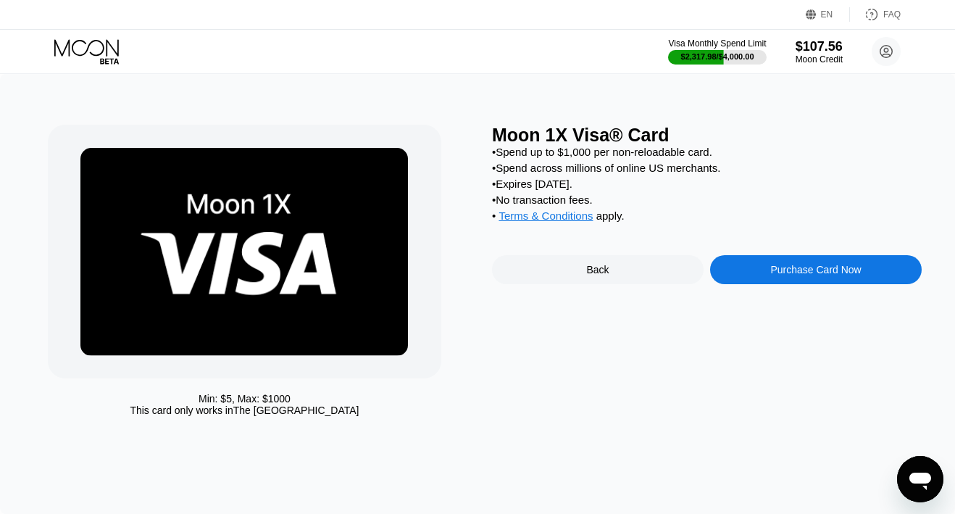
click at [749, 284] on div "Purchase Card Now" at bounding box center [816, 269] width 212 height 29
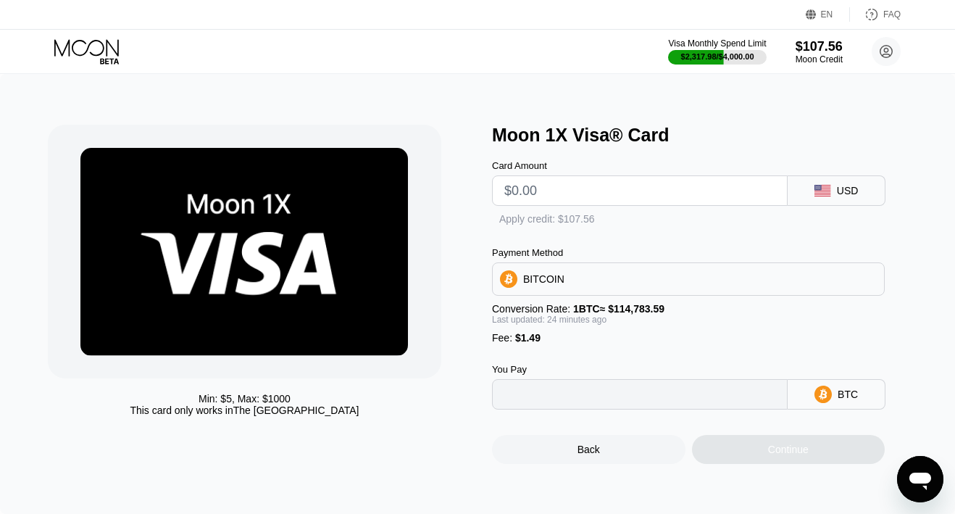
type input "0"
drag, startPoint x: 620, startPoint y: 193, endPoint x: 615, endPoint y: 184, distance: 11.1
click at [620, 193] on input "text" at bounding box center [639, 190] width 271 height 29
type input "$1"
type input "0.00002171"
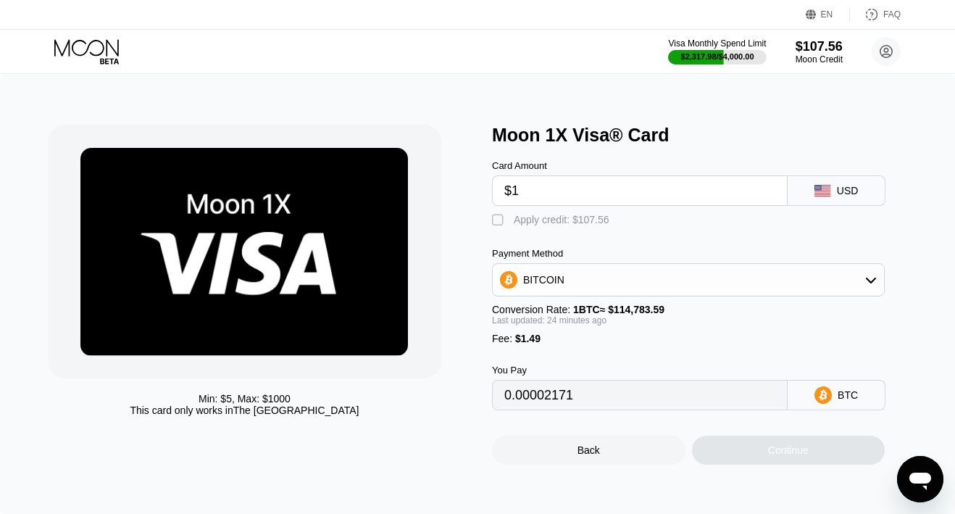
type input "$10"
type input "0.00010016"
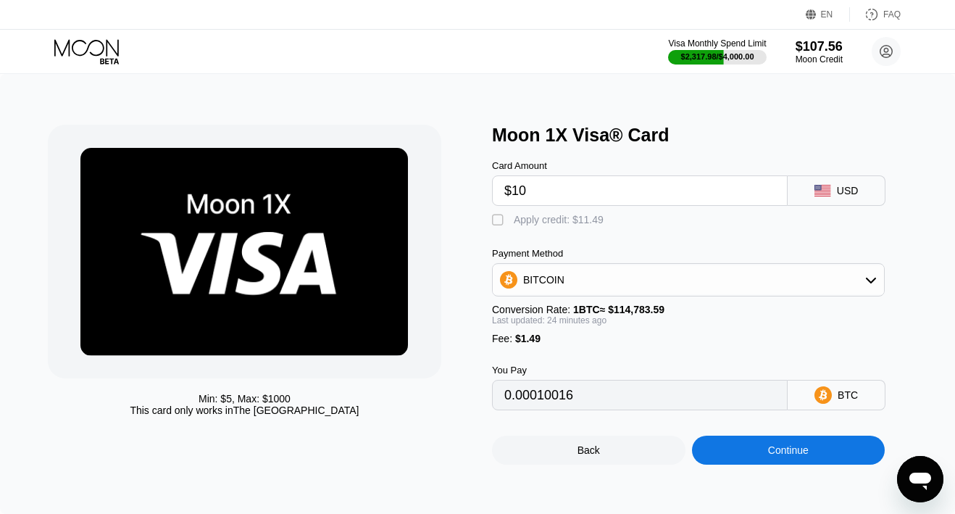
type input "$10"
click at [578, 220] on div "Apply credit: $11.49" at bounding box center [559, 220] width 90 height 12
type input "0"
click at [730, 447] on div "Continue" at bounding box center [788, 450] width 193 height 29
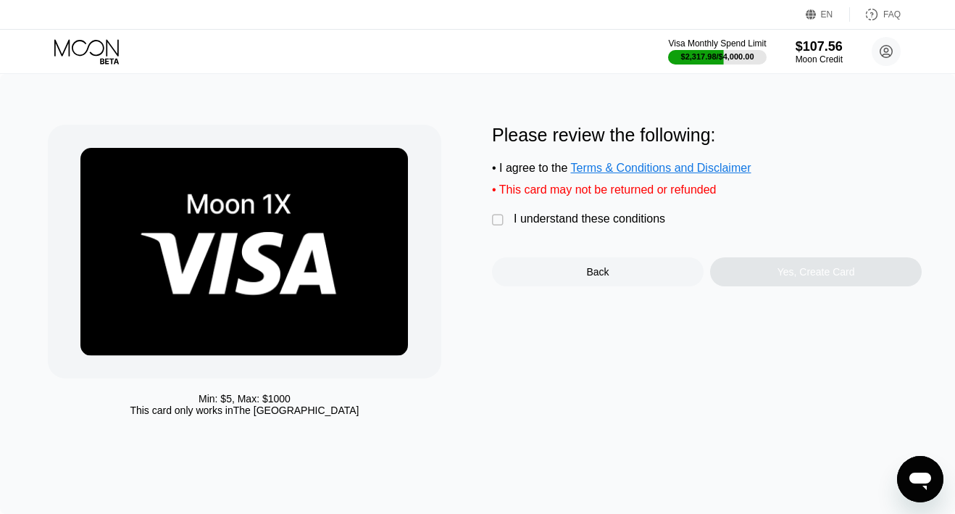
click at [612, 223] on div "I understand these conditions" at bounding box center [589, 218] width 151 height 13
click at [721, 266] on div "Yes, Create Card" at bounding box center [816, 271] width 212 height 29
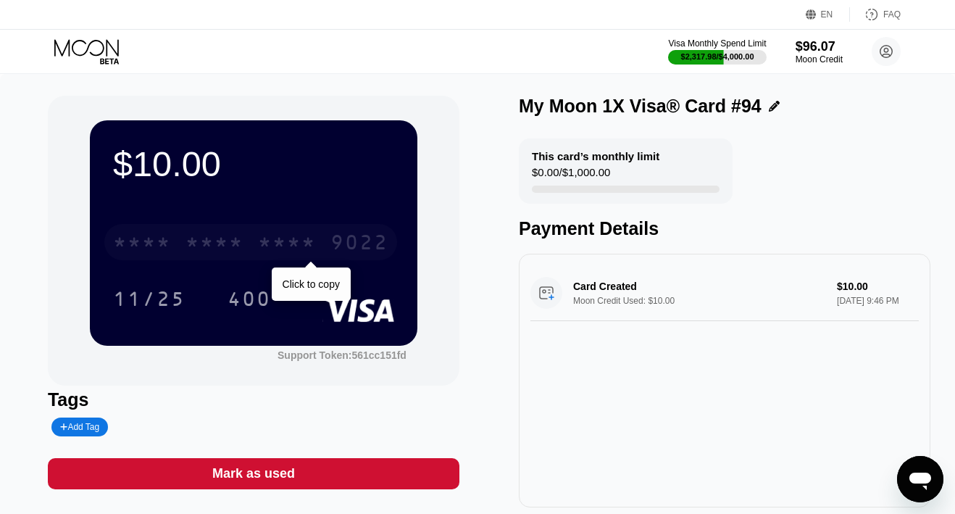
click at [326, 245] on div "* * * * * * * * * * * * 9022" at bounding box center [250, 242] width 293 height 36
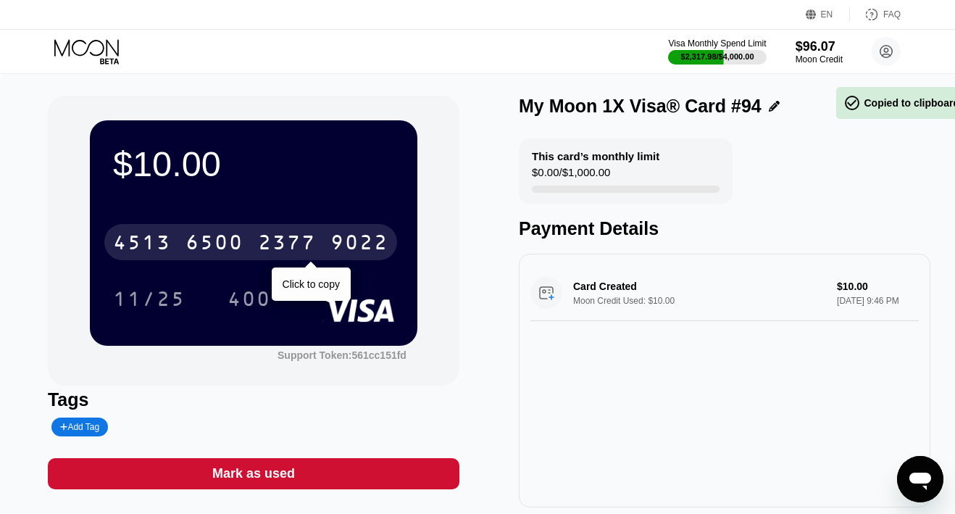
click at [302, 243] on div "2377" at bounding box center [287, 244] width 58 height 23
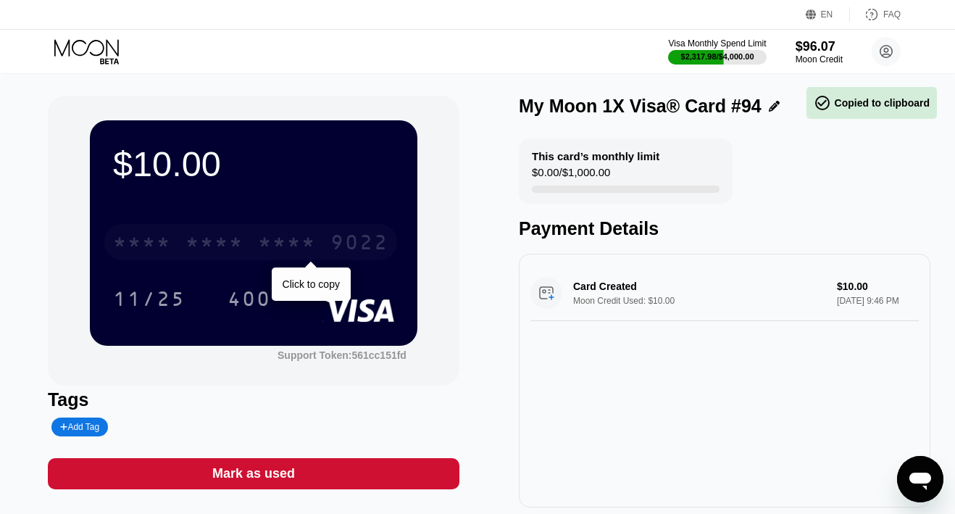
click at [302, 243] on div "* * * *" at bounding box center [287, 244] width 58 height 23
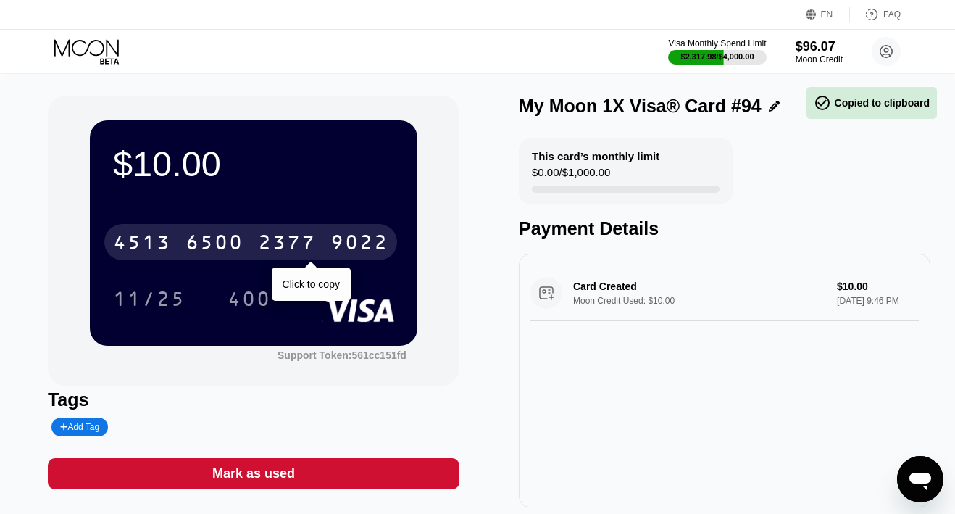
click at [302, 243] on div "2377" at bounding box center [287, 244] width 58 height 23
